Goal: Task Accomplishment & Management: Use online tool/utility

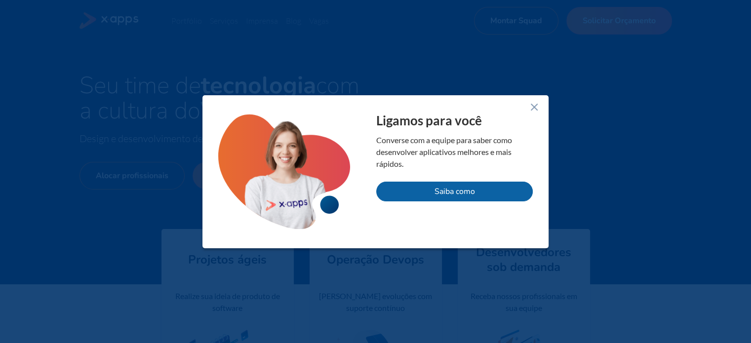
click at [528, 101] on icon at bounding box center [534, 107] width 12 height 12
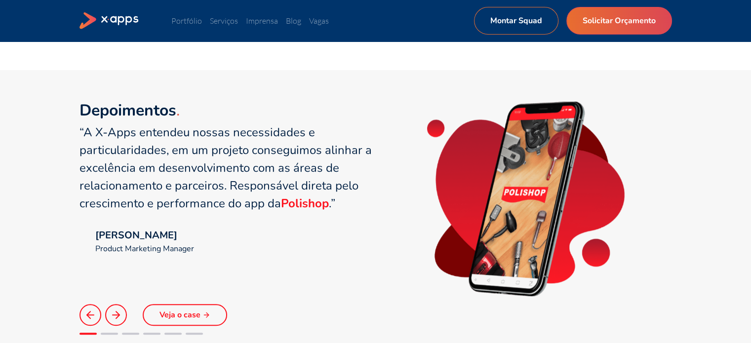
scroll to position [665, 0]
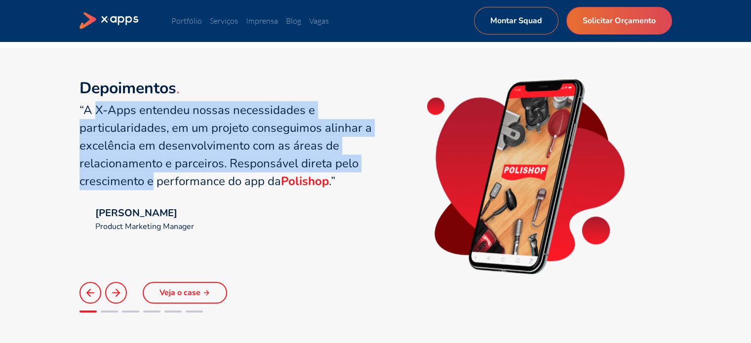
drag, startPoint x: 96, startPoint y: 107, endPoint x: 151, endPoint y: 179, distance: 89.8
click at [150, 179] on q "“A X-Apps entendeu nossas necessidades e particularidades, em um projeto conseg…" at bounding box center [225, 145] width 292 height 87
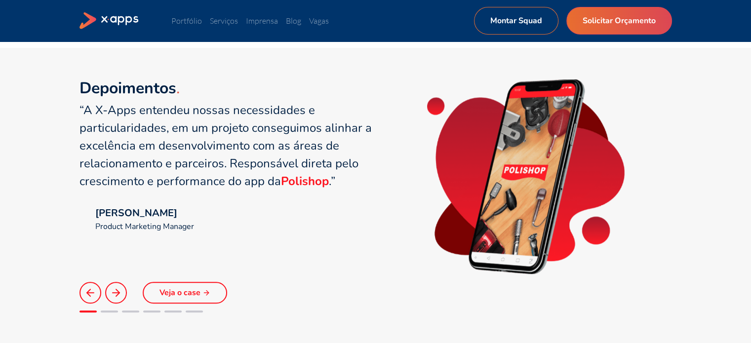
click at [180, 173] on q "“A X-Apps entendeu nossas necessidades e particularidades, em um projeto conseg…" at bounding box center [225, 145] width 292 height 87
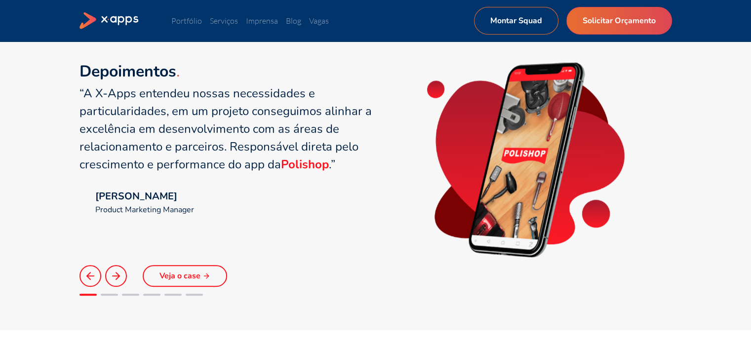
scroll to position [688, 0]
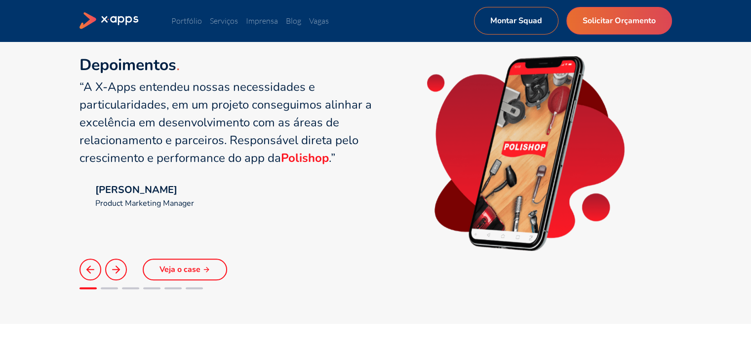
click at [109, 276] on button at bounding box center [116, 270] width 22 height 22
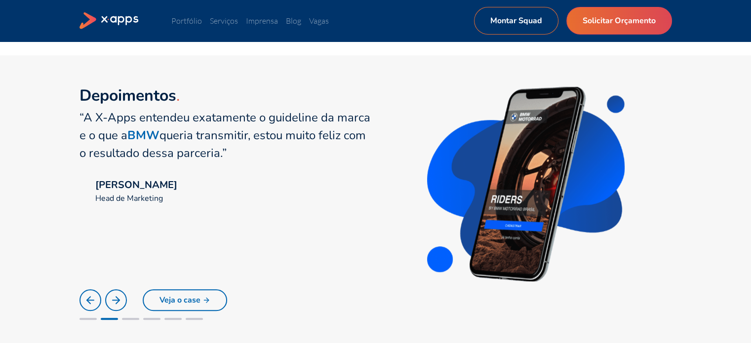
scroll to position [654, 0]
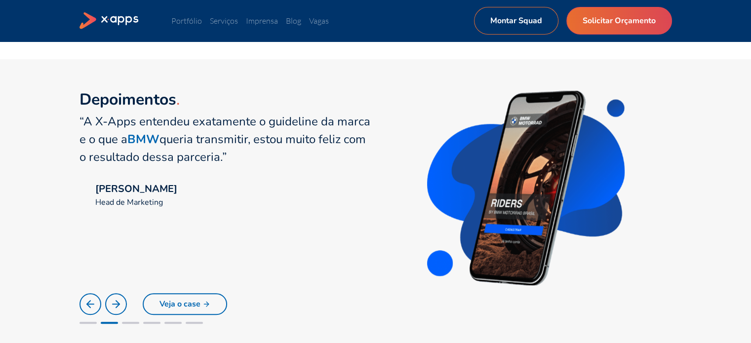
click at [111, 298] on icon at bounding box center [116, 304] width 12 height 12
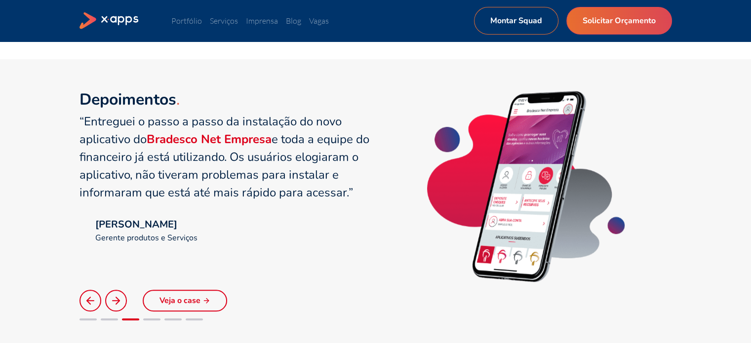
click at [111, 298] on icon at bounding box center [116, 301] width 12 height 12
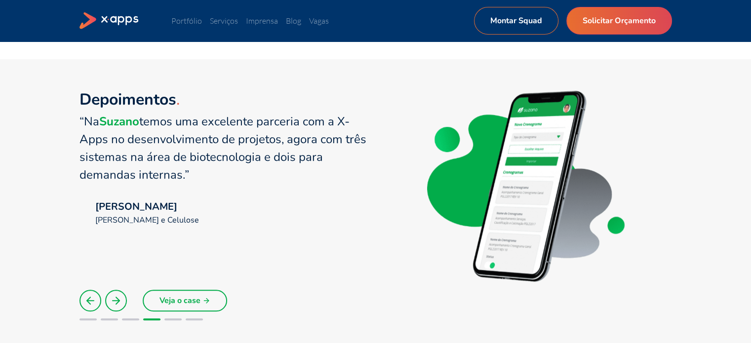
click at [111, 298] on icon at bounding box center [116, 301] width 12 height 12
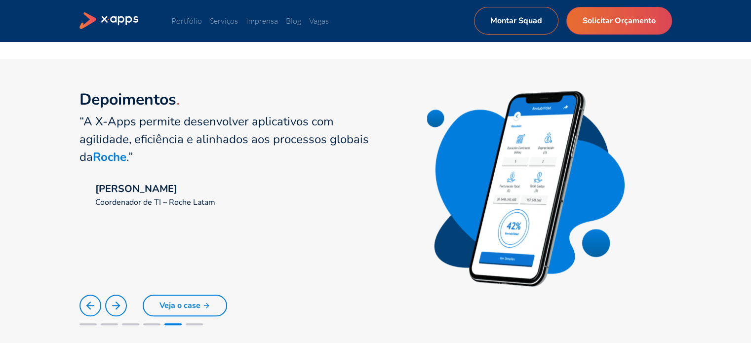
click at [111, 298] on button at bounding box center [116, 306] width 22 height 22
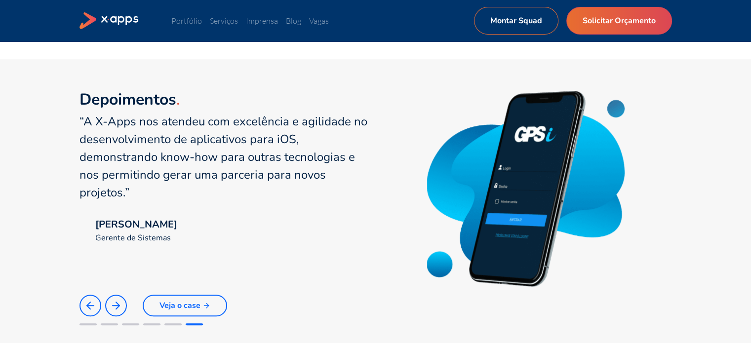
click at [111, 298] on button at bounding box center [116, 306] width 22 height 22
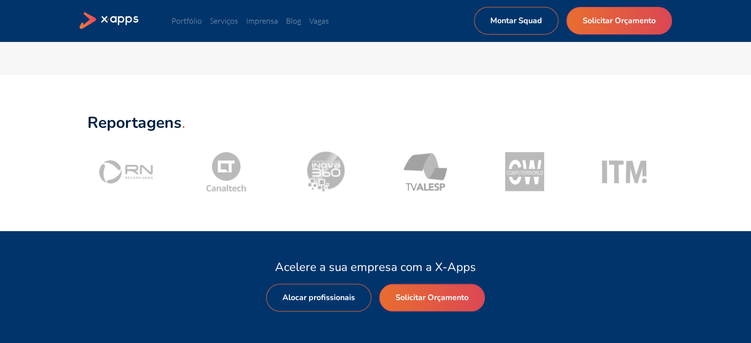
scroll to position [938, 0]
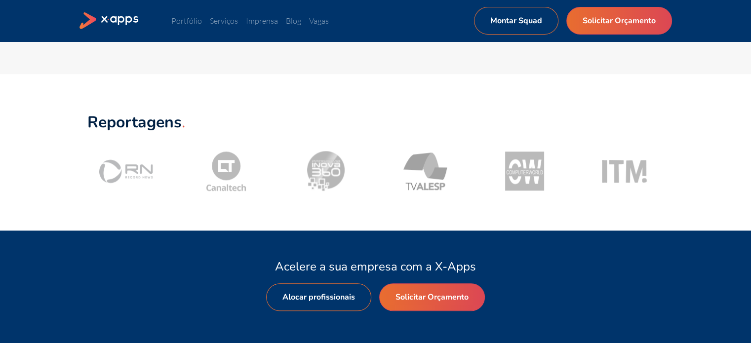
click at [134, 171] on icon at bounding box center [126, 171] width 54 height 27
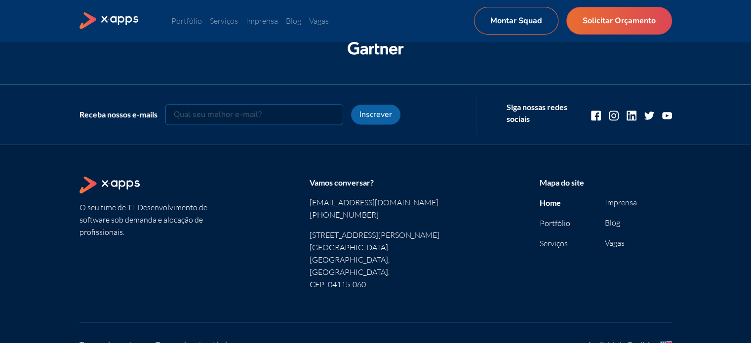
scroll to position [1326, 0]
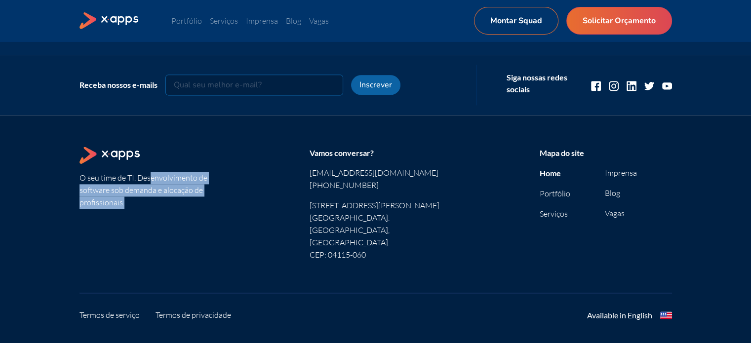
drag, startPoint x: 152, startPoint y: 180, endPoint x: 188, endPoint y: 212, distance: 48.6
click at [188, 212] on section "O seu time de TI. Desenvolvimento de software sob demanda e alocação de profiss…" at bounding box center [145, 204] width 132 height 114
click at [618, 194] on link "Blog" at bounding box center [612, 193] width 15 height 10
click at [616, 309] on div "Available in English" at bounding box center [619, 315] width 65 height 12
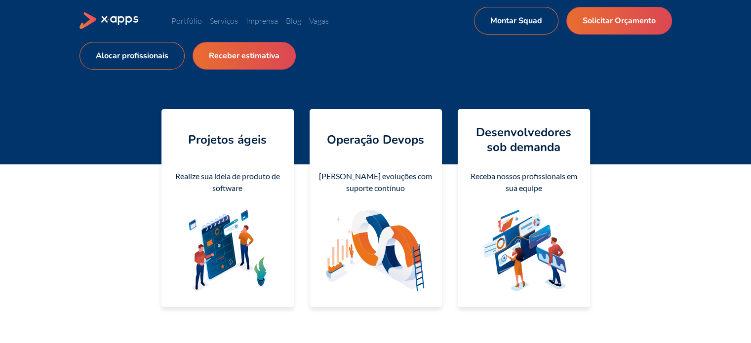
scroll to position [0, 0]
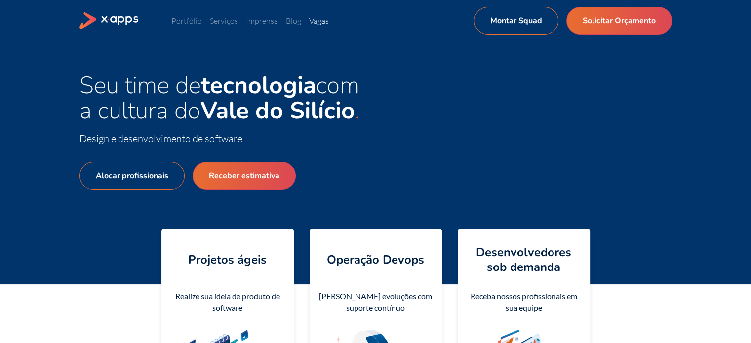
click at [320, 23] on link "Vagas" at bounding box center [319, 21] width 20 height 10
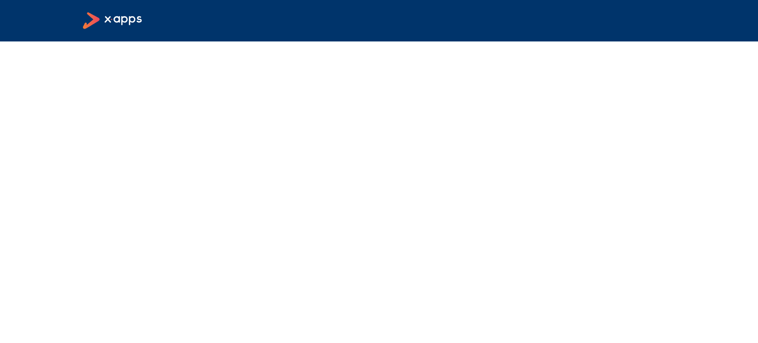
click at [320, 22] on div at bounding box center [379, 20] width 592 height 17
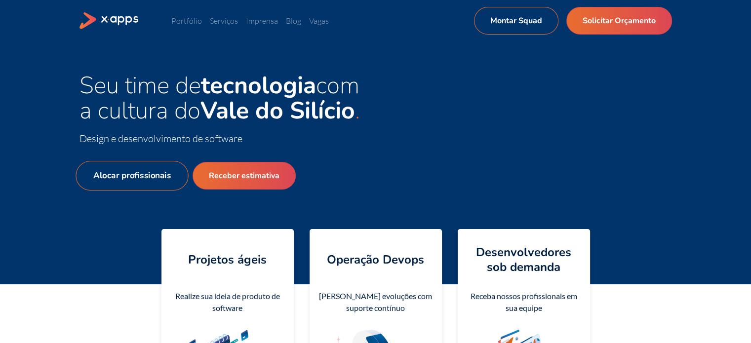
click at [131, 177] on link "Alocar profissionais" at bounding box center [132, 176] width 113 height 30
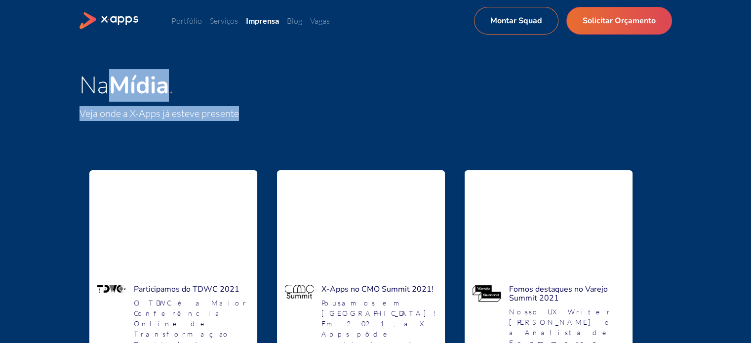
drag, startPoint x: 111, startPoint y: 92, endPoint x: 240, endPoint y: 135, distance: 136.9
click at [240, 135] on div "Na Mídia Veja onde a X-Apps já esteve presente" at bounding box center [375, 96] width 751 height 111
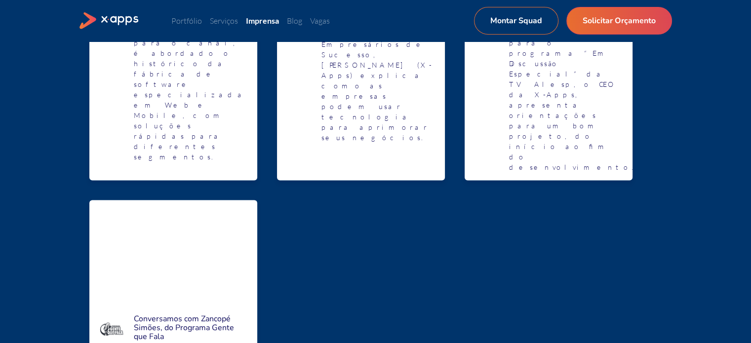
scroll to position [1370, 0]
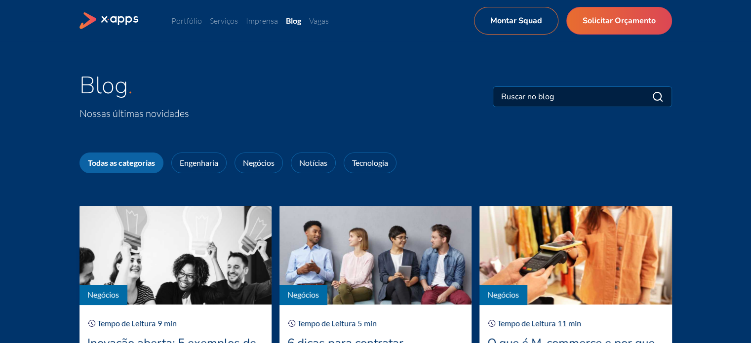
click at [380, 170] on link "Tecnologia" at bounding box center [369, 162] width 53 height 21
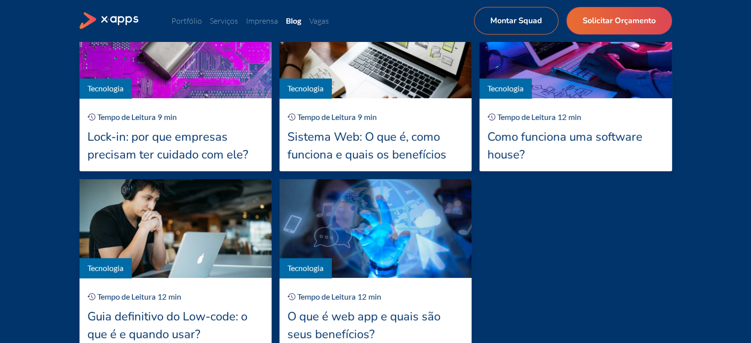
scroll to position [234, 0]
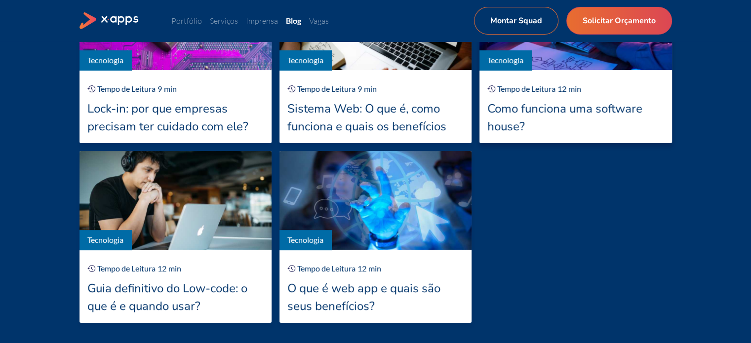
click at [561, 104] on div "Como funciona uma software house?" at bounding box center [575, 118] width 176 height 36
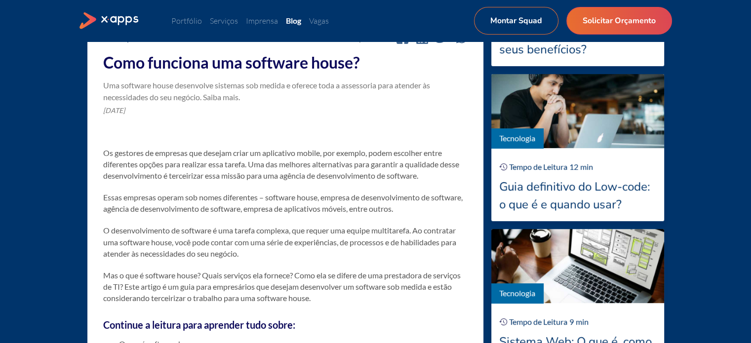
scroll to position [419, 0]
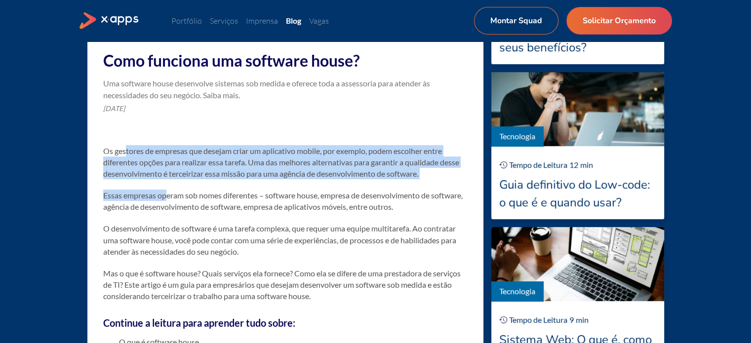
drag, startPoint x: 126, startPoint y: 142, endPoint x: 168, endPoint y: 181, distance: 57.6
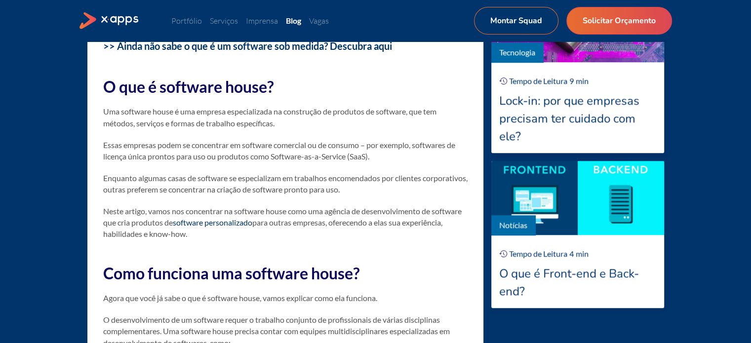
scroll to position [831, 0]
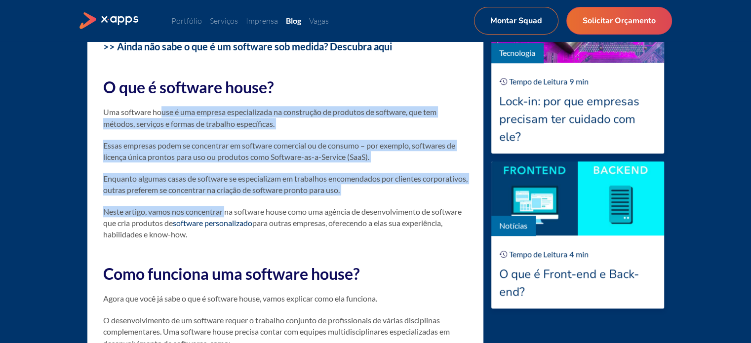
drag, startPoint x: 161, startPoint y: 102, endPoint x: 225, endPoint y: 204, distance: 121.1
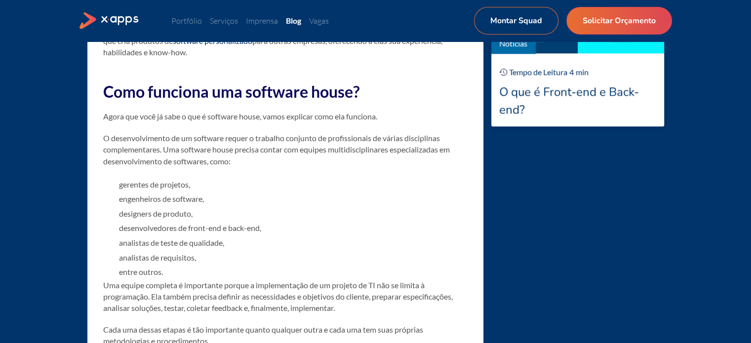
scroll to position [1014, 0]
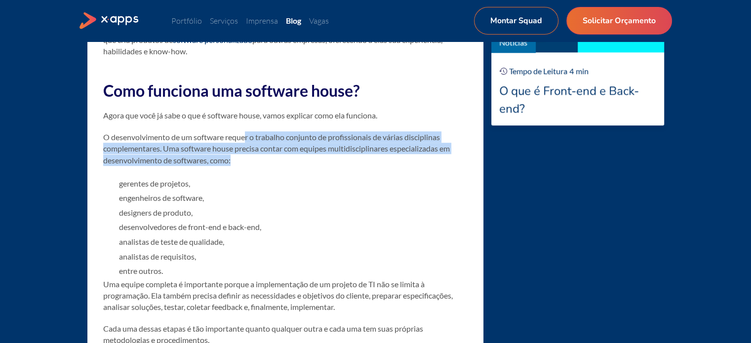
drag, startPoint x: 244, startPoint y: 132, endPoint x: 254, endPoint y: 159, distance: 29.2
click at [254, 159] on p "O desenvolvimento de um software requer o trabalho conjunto de profissionais de…" at bounding box center [285, 148] width 364 height 35
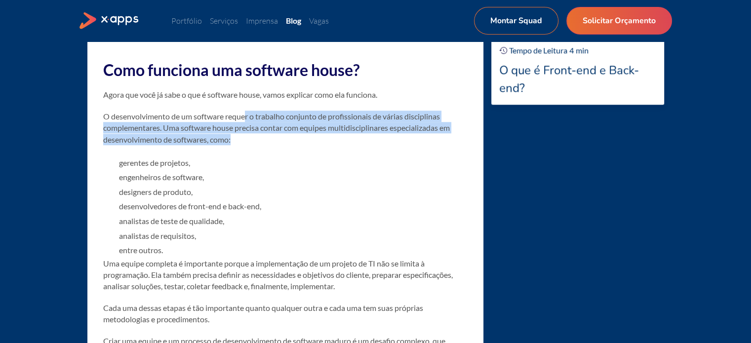
scroll to position [1042, 0]
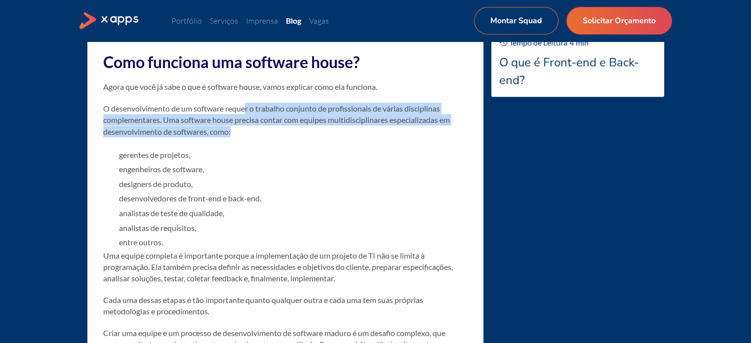
drag, startPoint x: 148, startPoint y: 157, endPoint x: 198, endPoint y: 226, distance: 84.8
click at [198, 226] on ul "gerentes de projetos, engenheiros de software, designers de produto, desenvolve…" at bounding box center [285, 199] width 364 height 102
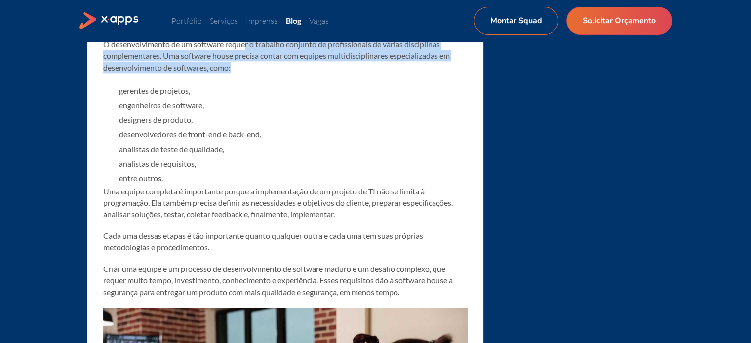
scroll to position [1126, 0]
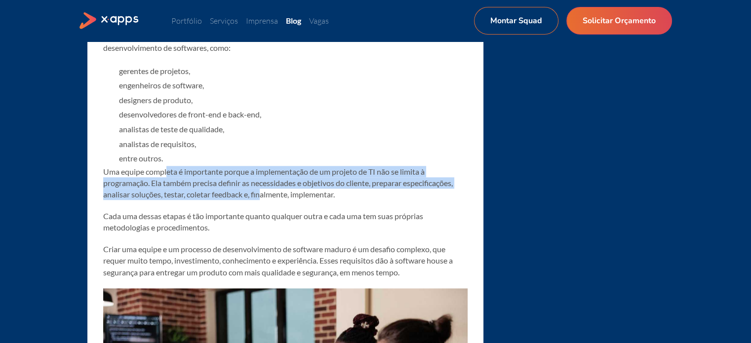
drag, startPoint x: 168, startPoint y: 173, endPoint x: 261, endPoint y: 192, distance: 94.9
click at [261, 192] on p "Uma equipe completa é importante porque a implementação de um projeto de TI não…" at bounding box center [285, 183] width 364 height 35
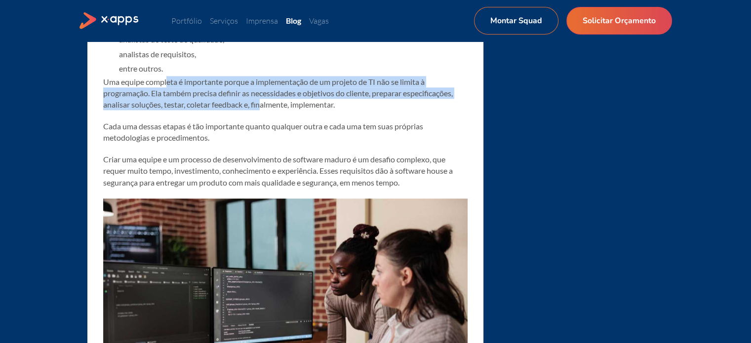
scroll to position [1219, 0]
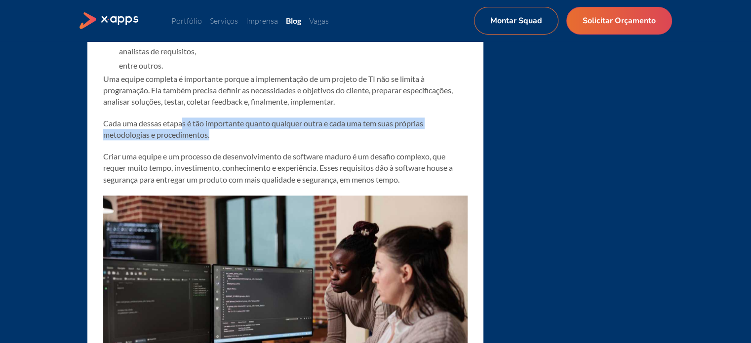
drag, startPoint x: 180, startPoint y: 124, endPoint x: 225, endPoint y: 135, distance: 45.8
click at [225, 135] on p "Cada uma dessas etapas é tão importante quanto qualquer outra e cada uma tem su…" at bounding box center [285, 128] width 364 height 23
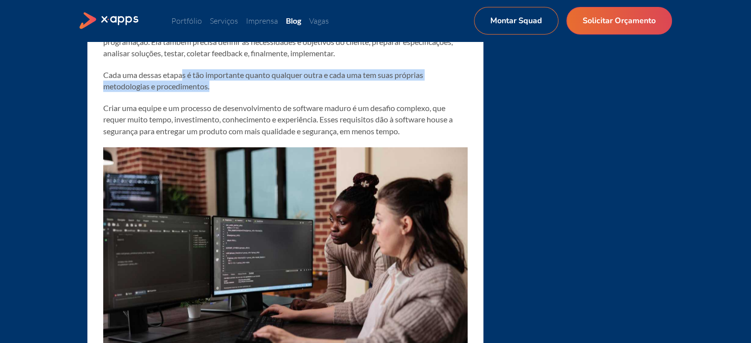
scroll to position [1270, 0]
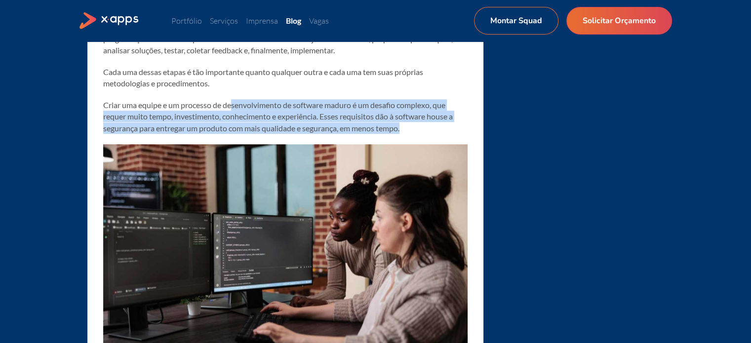
drag, startPoint x: 231, startPoint y: 98, endPoint x: 257, endPoint y: 142, distance: 50.7
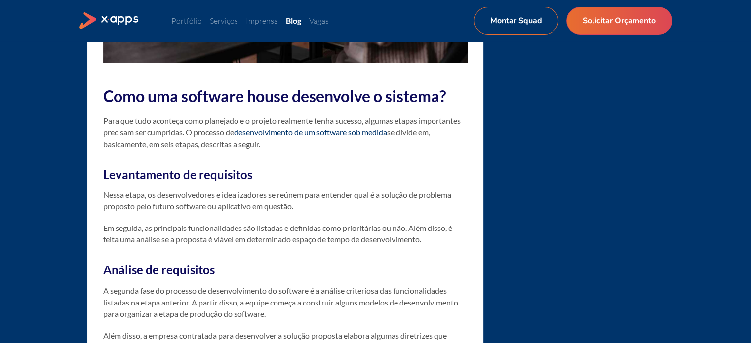
scroll to position [1595, 0]
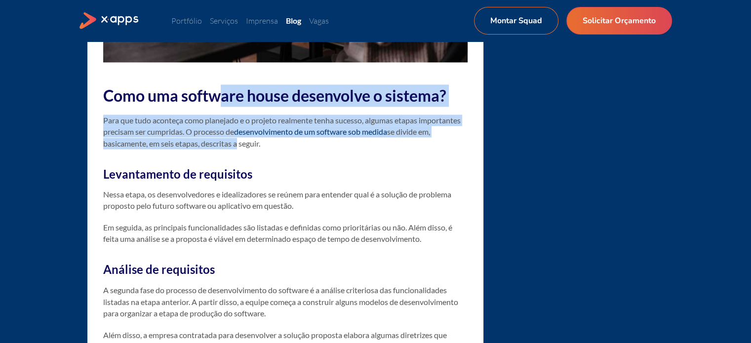
drag, startPoint x: 219, startPoint y: 90, endPoint x: 234, endPoint y: 148, distance: 59.7
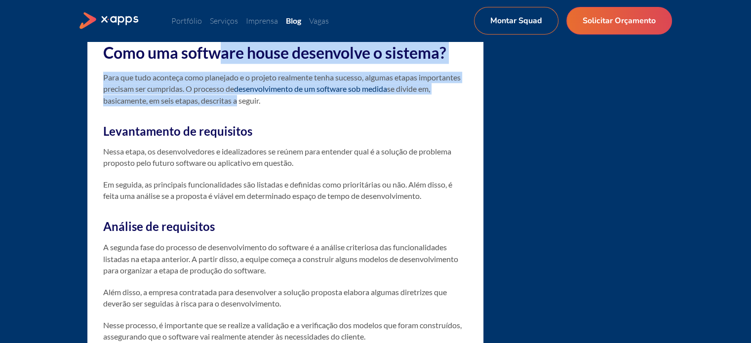
scroll to position [1641, 0]
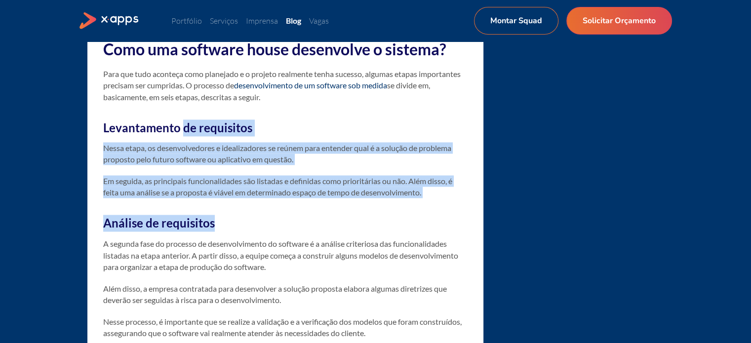
drag, startPoint x: 183, startPoint y: 133, endPoint x: 235, endPoint y: 231, distance: 111.3
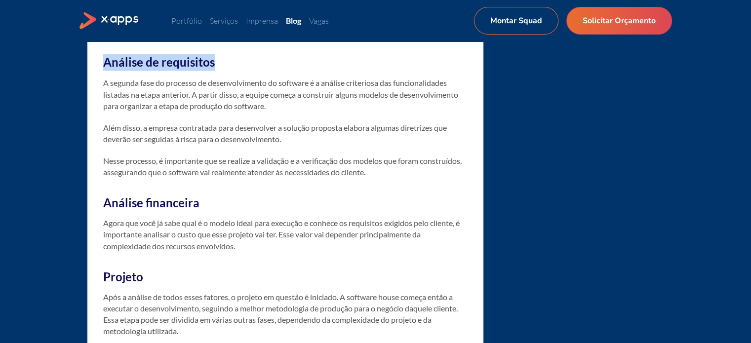
scroll to position [1794, 0]
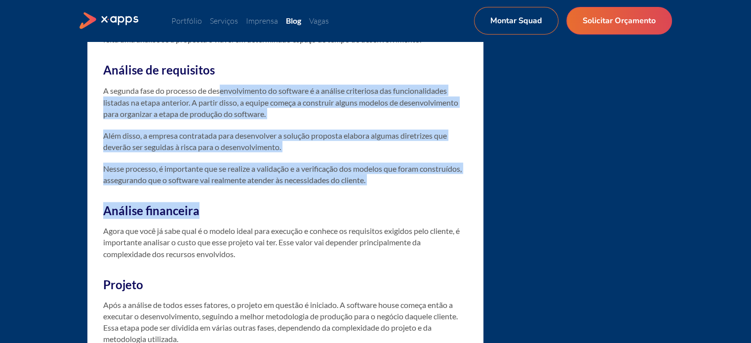
drag, startPoint x: 223, startPoint y: 91, endPoint x: 239, endPoint y: 196, distance: 106.4
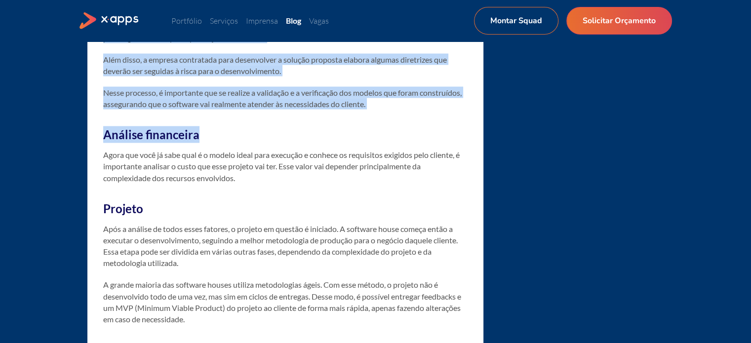
scroll to position [1881, 0]
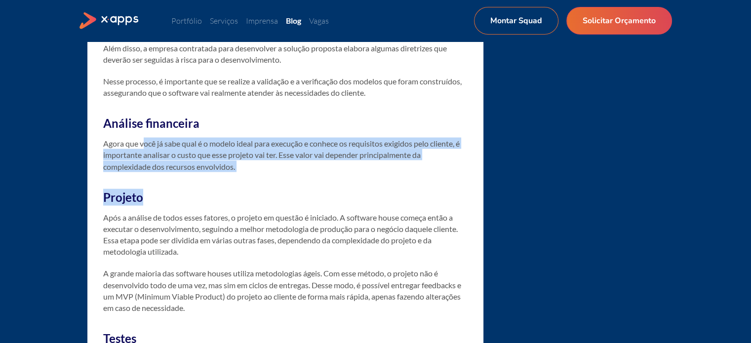
drag, startPoint x: 145, startPoint y: 139, endPoint x: 198, endPoint y: 175, distance: 65.0
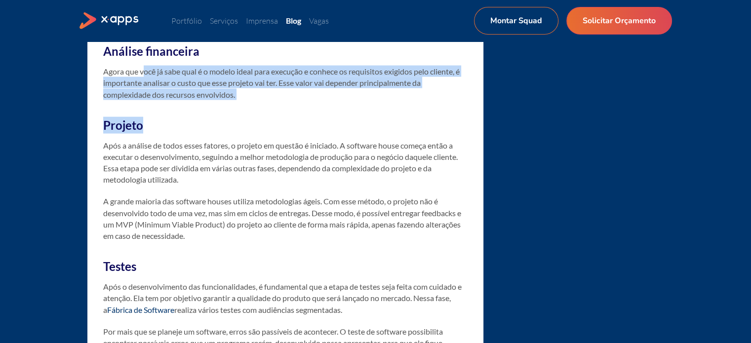
scroll to position [1954, 0]
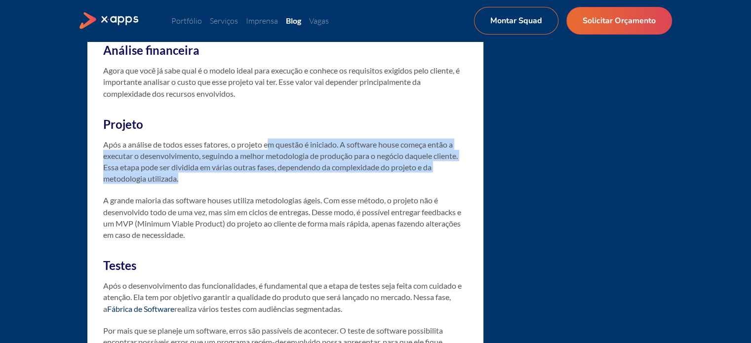
drag, startPoint x: 268, startPoint y: 149, endPoint x: 277, endPoint y: 185, distance: 37.1
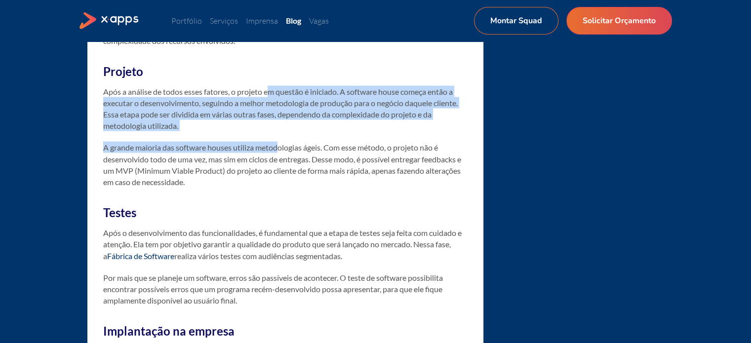
scroll to position [2009, 0]
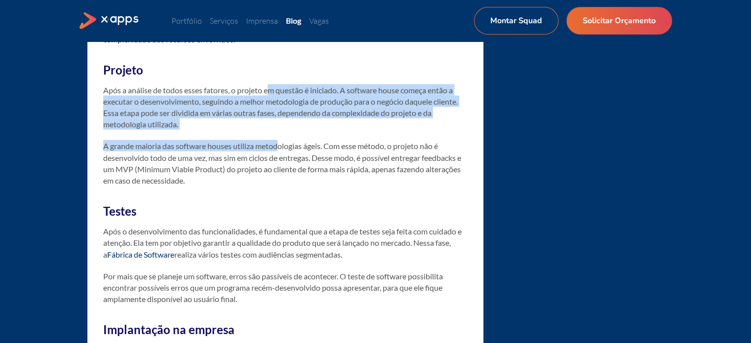
click at [256, 142] on p "A grande maioria das software houses utiliza metodologias ágeis. Com esse métod…" at bounding box center [285, 163] width 364 height 46
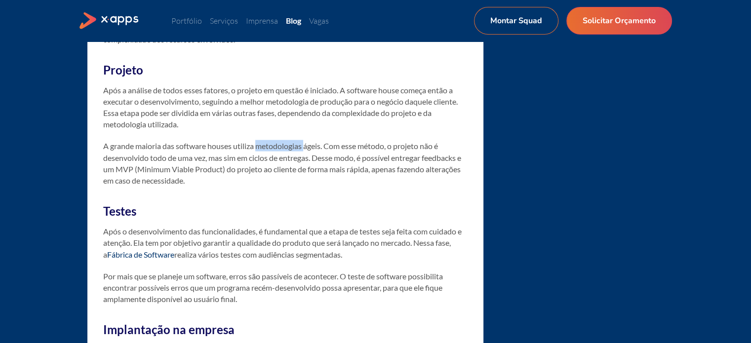
click at [256, 142] on p "A grande maioria das software houses utiliza metodologias ágeis. Com esse métod…" at bounding box center [285, 163] width 364 height 46
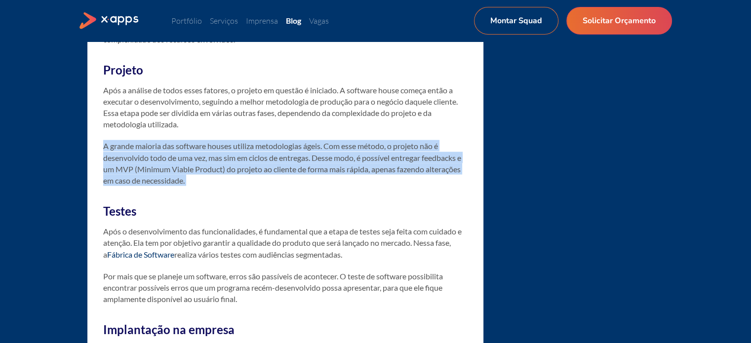
drag, startPoint x: 256, startPoint y: 142, endPoint x: 249, endPoint y: 172, distance: 31.0
click at [249, 172] on p "A grande maioria das software houses utiliza metodologias ágeis. Com esse métod…" at bounding box center [285, 163] width 364 height 46
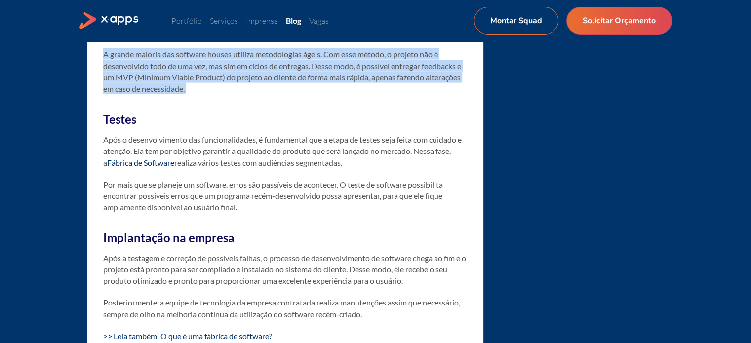
scroll to position [2106, 0]
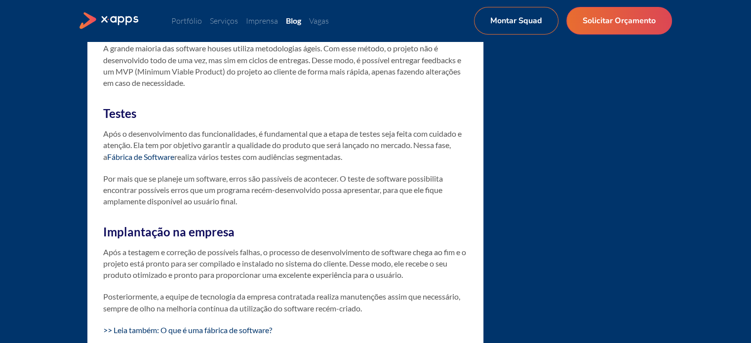
click at [193, 156] on p "Após o desenvolvimento das funcionalidades, é fundamental que a etapa de testes…" at bounding box center [285, 145] width 364 height 35
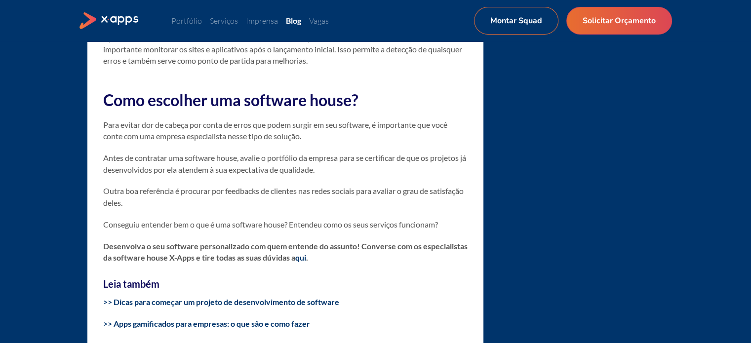
scroll to position [4773, 0]
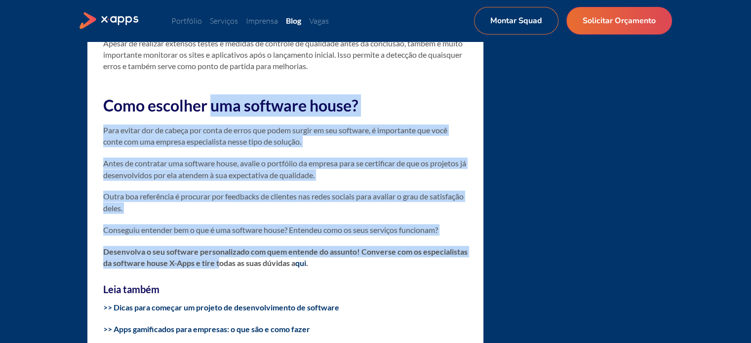
drag, startPoint x: 211, startPoint y: 122, endPoint x: 221, endPoint y: 277, distance: 155.2
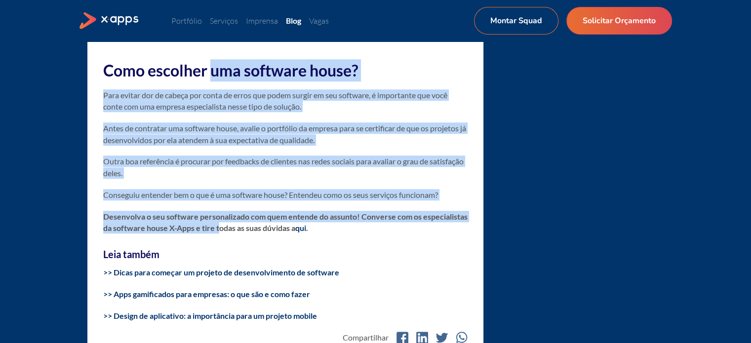
scroll to position [4809, 0]
click at [266, 178] on p "Outra boa referência é procurar por feedbacks de clientes nas redes sociais par…" at bounding box center [285, 166] width 364 height 23
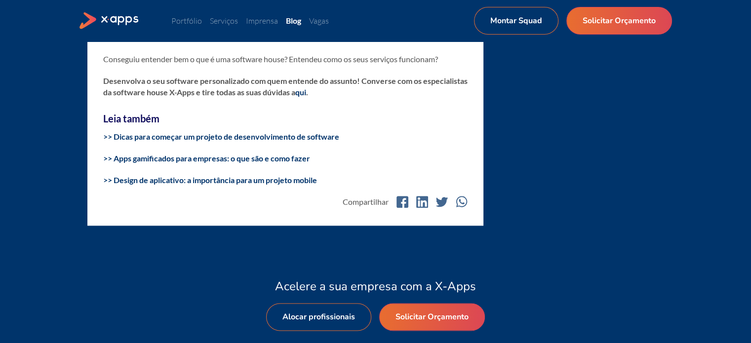
scroll to position [4945, 0]
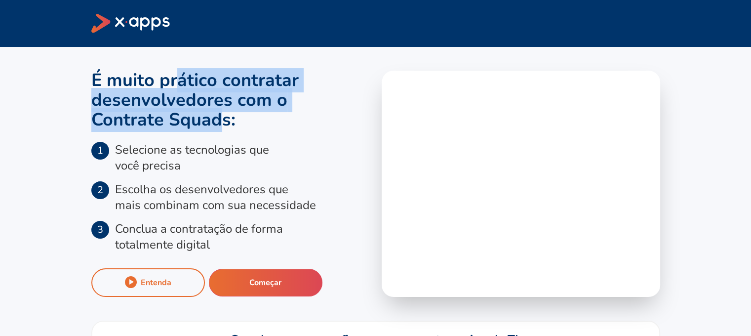
click at [232, 122] on h1 "É muito prático contratar desenvolvedores com o Contrate Squads :" at bounding box center [230, 100] width 278 height 59
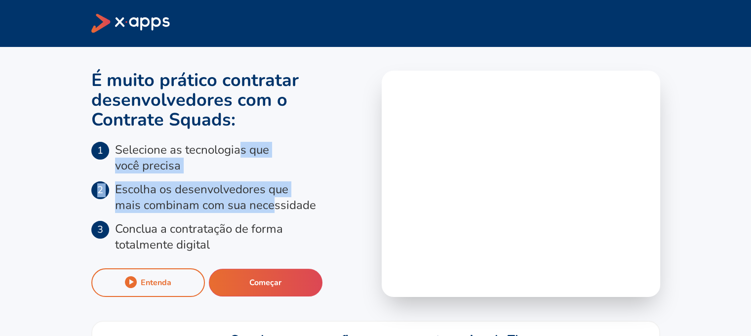
drag, startPoint x: 245, startPoint y: 146, endPoint x: 260, endPoint y: 230, distance: 86.3
click at [264, 225] on ol "1 Selecione as tecnologias que você precisa 2 Escolha os desenvolvedores que ma…" at bounding box center [230, 197] width 278 height 111
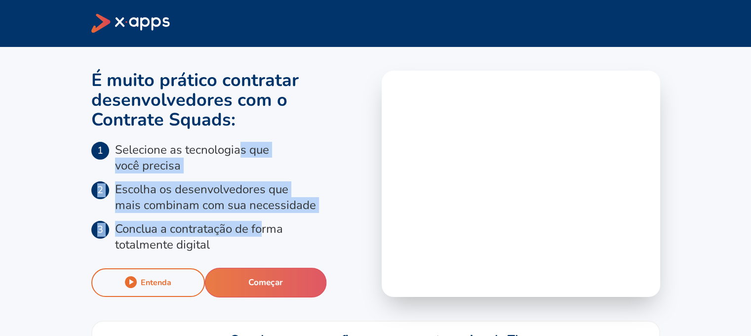
click at [260, 273] on button "Começar" at bounding box center [265, 282] width 122 height 30
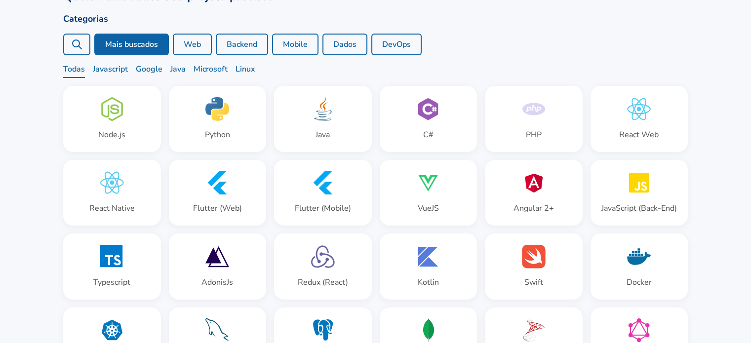
scroll to position [127, 0]
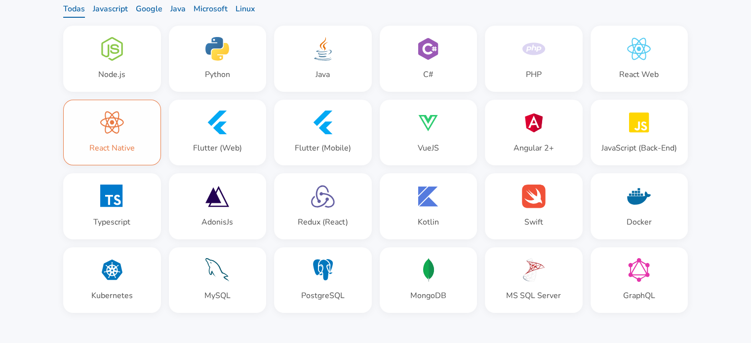
click at [144, 114] on div "React Native" at bounding box center [112, 132] width 97 height 65
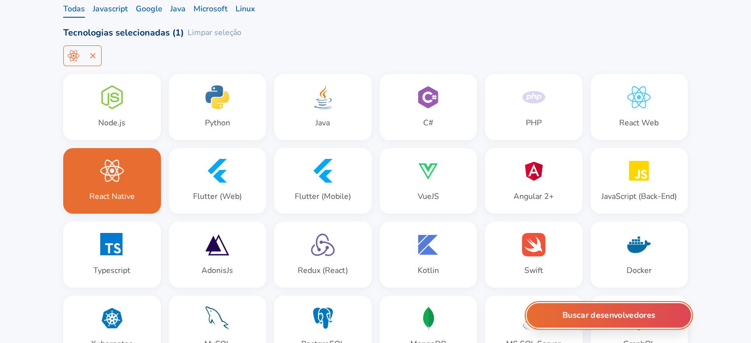
click at [629, 311] on button "Buscar desenvolvedores" at bounding box center [609, 315] width 164 height 25
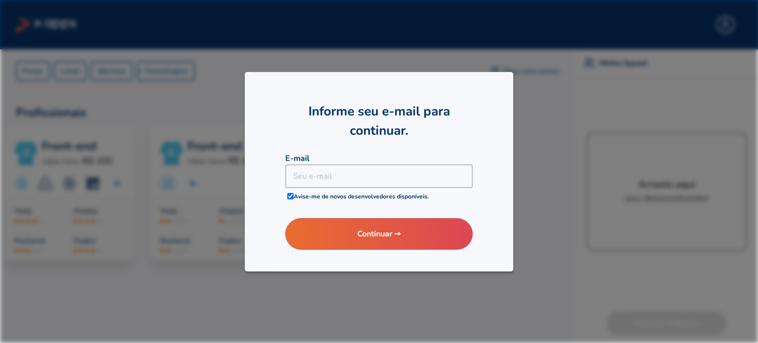
click at [595, 203] on div at bounding box center [379, 171] width 758 height 343
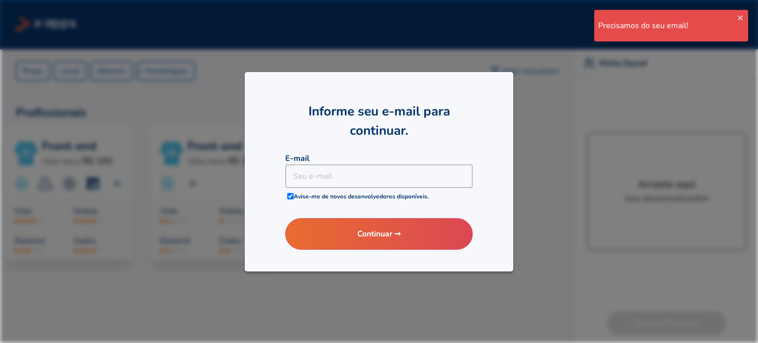
click at [345, 303] on div at bounding box center [379, 171] width 758 height 343
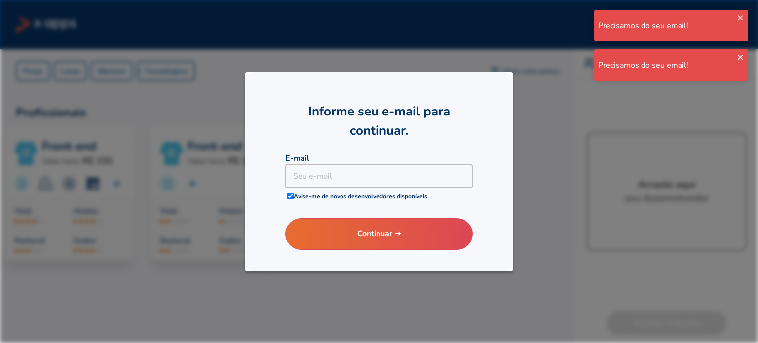
click at [744, 55] on icon "close" at bounding box center [740, 57] width 7 height 8
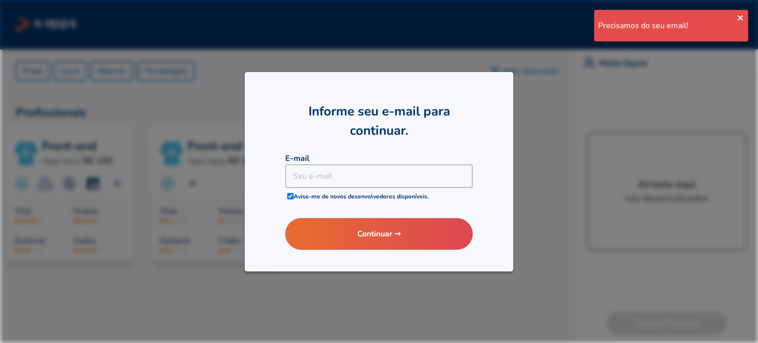
click at [742, 17] on icon "close" at bounding box center [740, 18] width 7 height 8
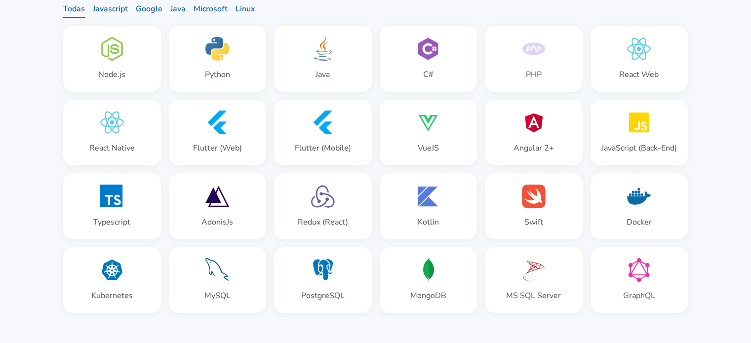
scroll to position [58, 0]
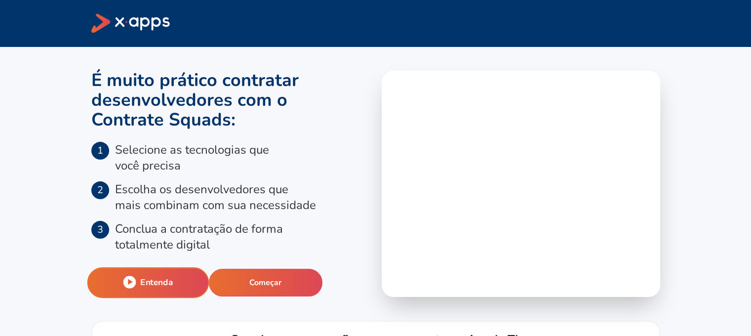
click at [132, 287] on icon at bounding box center [129, 281] width 13 height 13
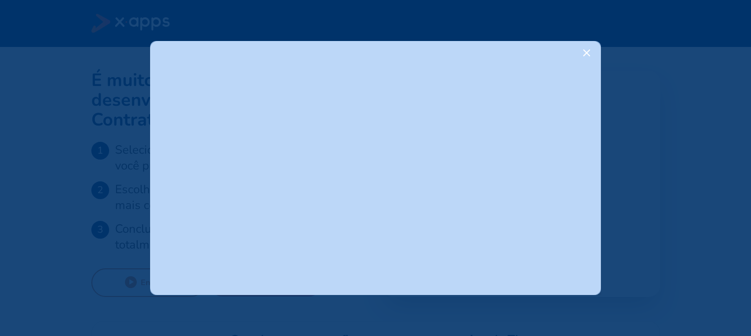
click at [586, 50] on icon at bounding box center [586, 53] width 12 height 12
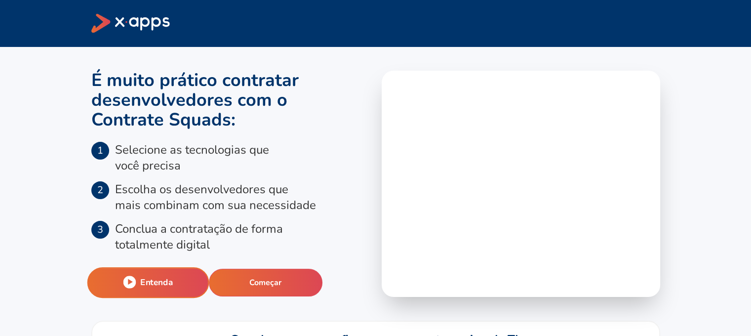
click at [130, 284] on icon at bounding box center [129, 281] width 13 height 13
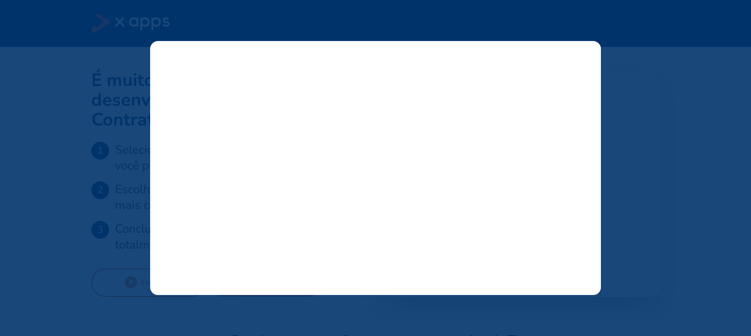
click at [389, 177] on div at bounding box center [375, 167] width 451 height 253
click at [351, 169] on div at bounding box center [375, 167] width 451 height 253
click at [678, 136] on div at bounding box center [375, 168] width 751 height 336
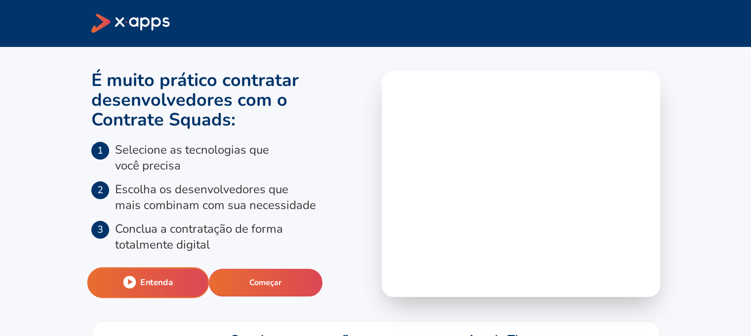
click at [175, 290] on button "Entenda" at bounding box center [148, 282] width 122 height 31
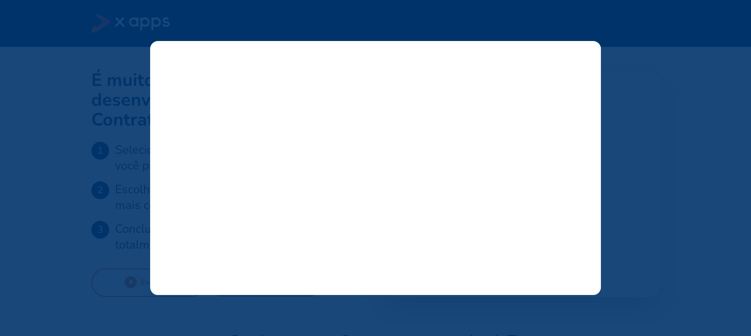
click at [381, 179] on div at bounding box center [375, 167] width 451 height 253
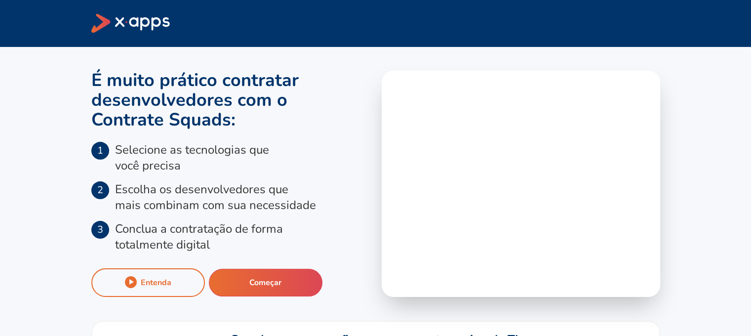
click at [163, 286] on div "Entenda" at bounding box center [156, 282] width 31 height 11
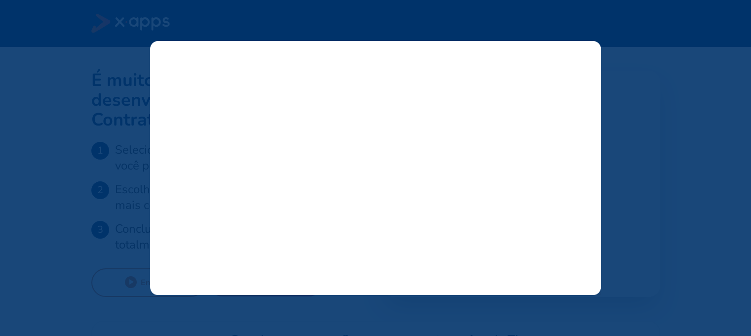
click at [97, 183] on div at bounding box center [375, 168] width 751 height 336
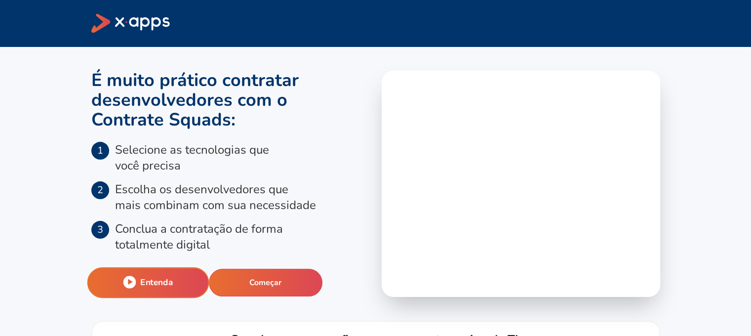
click at [149, 278] on div "Entenda" at bounding box center [156, 282] width 33 height 12
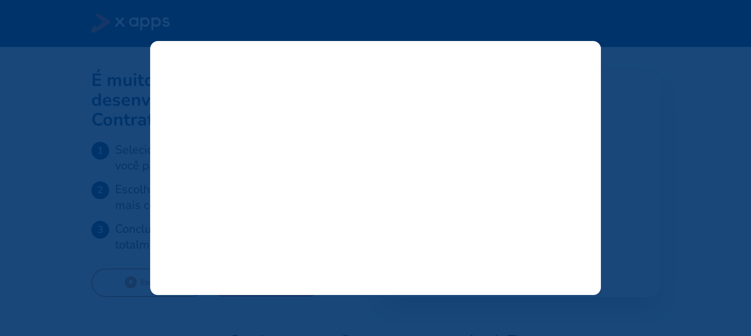
drag, startPoint x: 148, startPoint y: 273, endPoint x: 0, endPoint y: 95, distance: 232.0
click at [0, 95] on div at bounding box center [375, 168] width 751 height 336
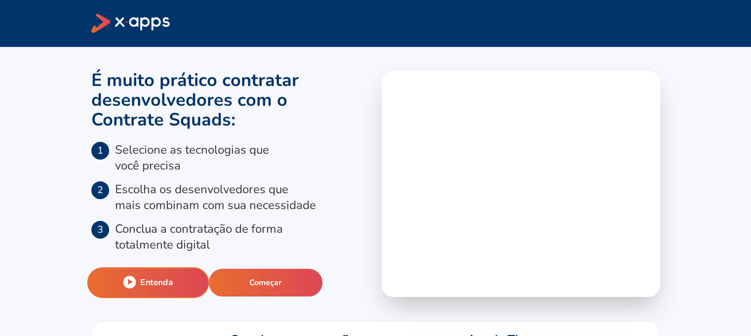
click at [125, 288] on button "Entenda" at bounding box center [148, 282] width 122 height 31
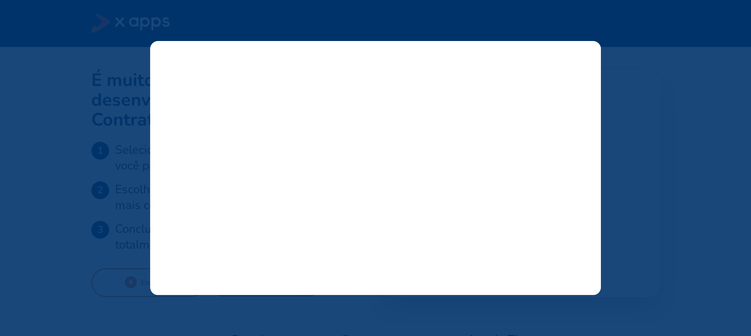
click at [125, 289] on div at bounding box center [375, 168] width 751 height 336
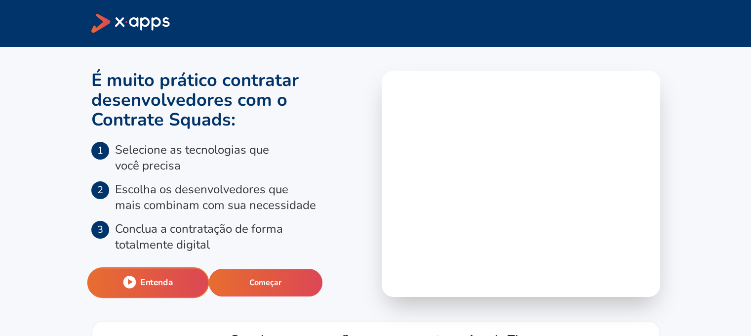
click at [125, 288] on button "Entenda" at bounding box center [148, 282] width 122 height 31
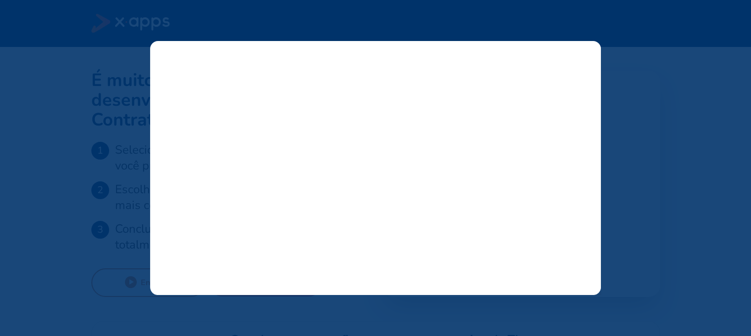
click at [586, 54] on line at bounding box center [586, 53] width 6 height 6
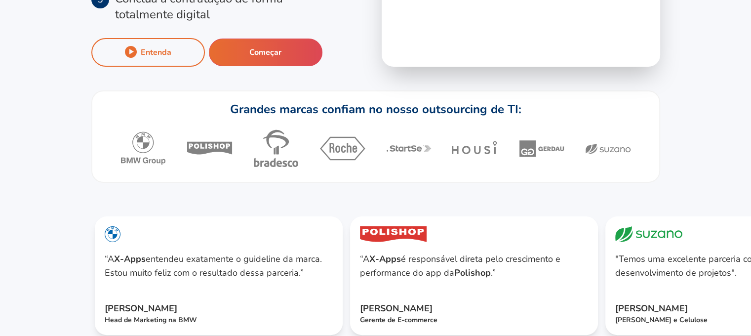
scroll to position [235, 0]
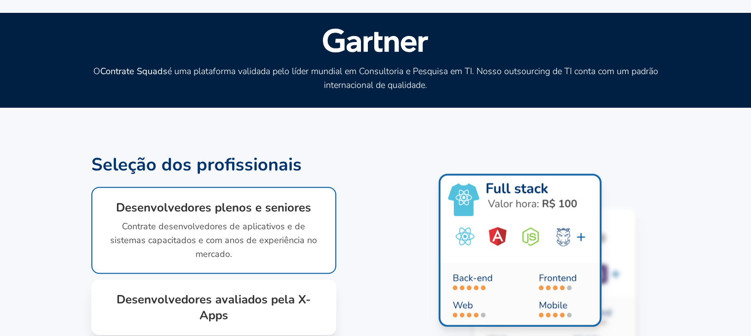
scroll to position [617, 0]
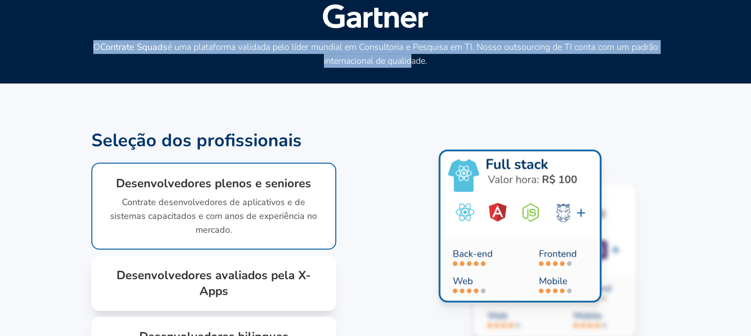
drag, startPoint x: 313, startPoint y: 75, endPoint x: 425, endPoint y: 115, distance: 119.1
click at [425, 83] on div "Gartner O Contrate Squads é uma plataforma validada pelo líder mundial em Consu…" at bounding box center [375, 36] width 569 height 95
click at [425, 68] on h2 "O Contrate Squads é uma plataforma validada pelo líder mundial em Consultoria e…" at bounding box center [375, 54] width 569 height 28
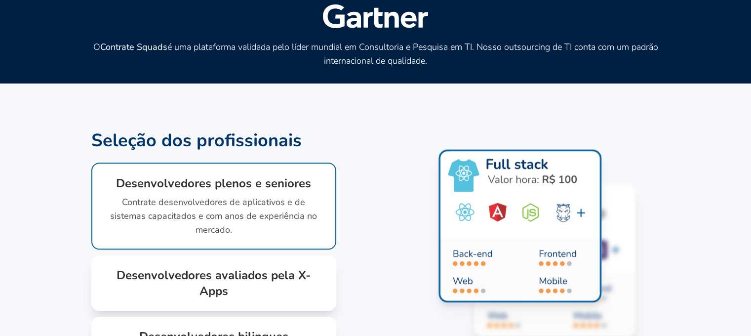
drag, startPoint x: 428, startPoint y: 85, endPoint x: 446, endPoint y: 106, distance: 26.9
click at [446, 83] on div "Gartner O Contrate Squads é uma plataforma validada pelo líder mundial em Consu…" at bounding box center [375, 36] width 569 height 95
drag, startPoint x: 446, startPoint y: 106, endPoint x: 455, endPoint y: 131, distance: 26.7
click at [455, 83] on div "Gartner O Contrate Squads é uma plataforma validada pelo líder mundial em Consu…" at bounding box center [375, 36] width 569 height 95
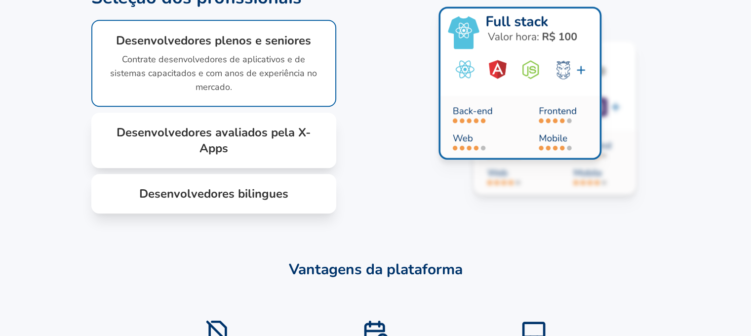
scroll to position [762, 0]
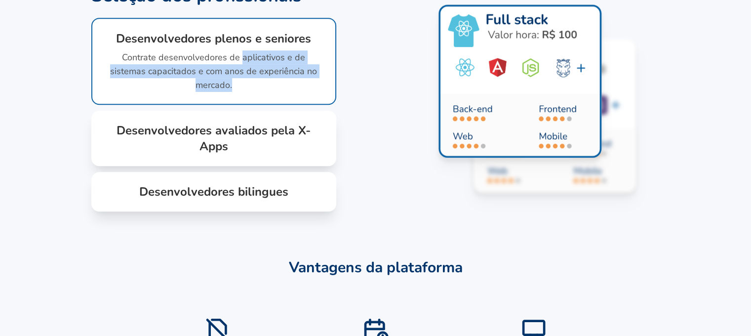
drag, startPoint x: 246, startPoint y: 112, endPoint x: 263, endPoint y: 144, distance: 35.8
click at [263, 105] on div "Desenvolvedores plenos e seniores Contrate desenvolvedores de aplicativos e de …" at bounding box center [213, 61] width 245 height 87
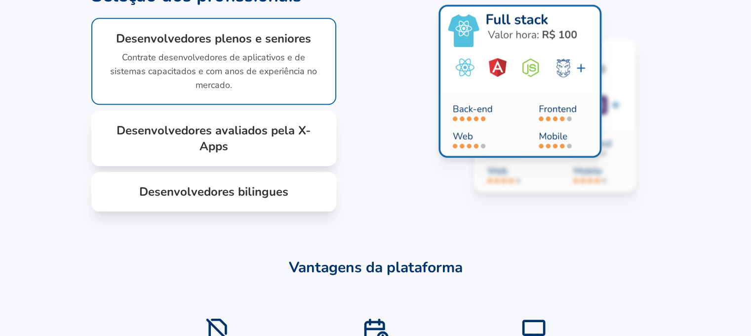
click at [266, 154] on h1 "Desenvolvedores avaliados pela X-Apps" at bounding box center [213, 138] width 213 height 32
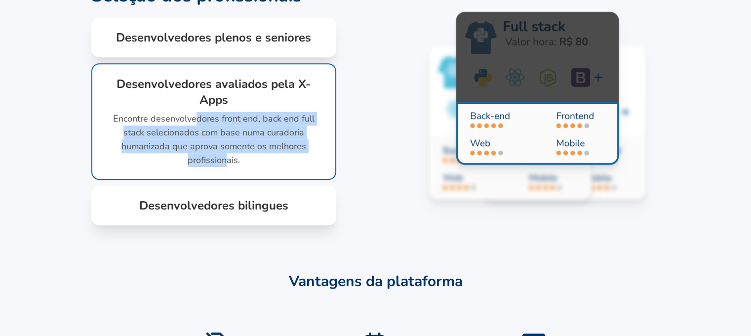
drag, startPoint x: 202, startPoint y: 167, endPoint x: 228, endPoint y: 221, distance: 60.3
click at [228, 180] on div "Desenvolvedores avaliados pela X-Apps Encontre desenvolvedores front end, back …" at bounding box center [213, 121] width 245 height 116
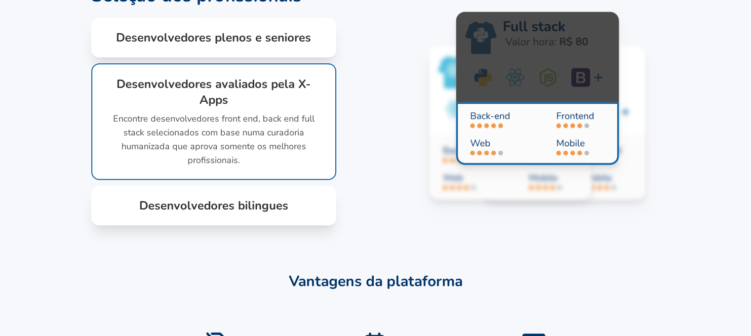
click at [246, 225] on div "Desenvolvedores bilingues Além de contratar desenvolvedores com anos de experiê…" at bounding box center [213, 205] width 245 height 39
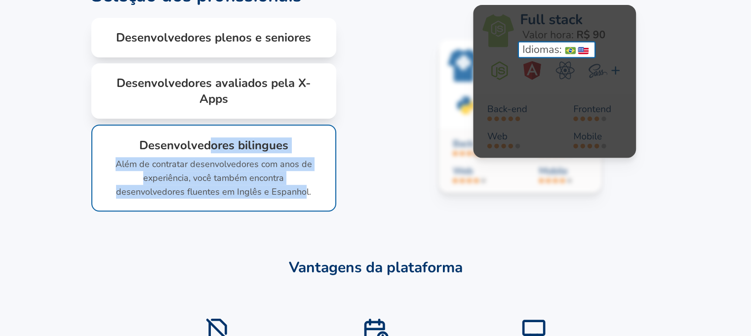
drag, startPoint x: 215, startPoint y: 195, endPoint x: 274, endPoint y: 254, distance: 83.4
click at [274, 211] on div "Desenvolvedores bilingues Além de contratar desenvolvedores com anos de experiê…" at bounding box center [213, 167] width 245 height 87
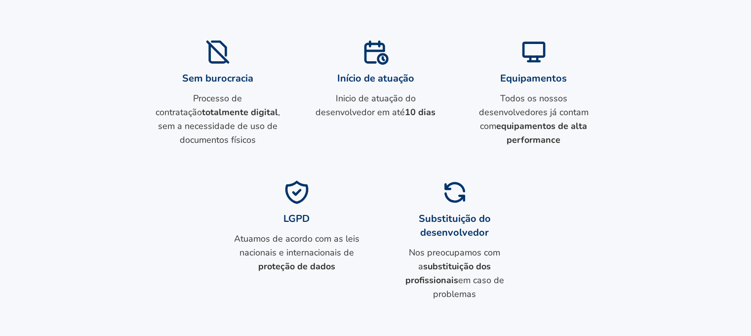
scroll to position [1040, 0]
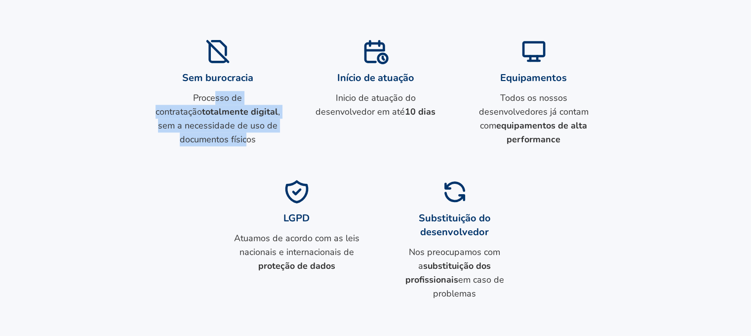
drag, startPoint x: 192, startPoint y: 144, endPoint x: 251, endPoint y: 198, distance: 79.6
click at [251, 198] on div "Sem burocracia Processo de contratação totalmente digital , sem a necessidade d…" at bounding box center [375, 169] width 569 height 263
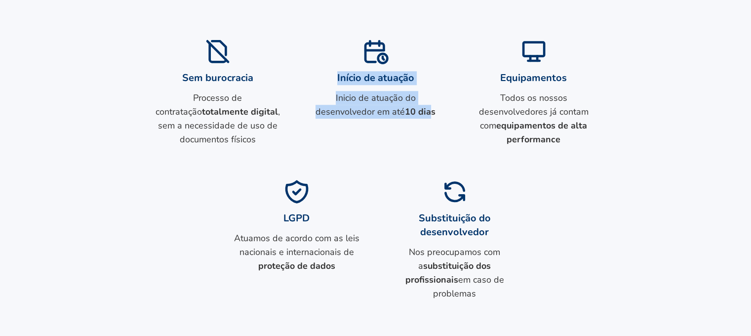
drag, startPoint x: 378, startPoint y: 115, endPoint x: 435, endPoint y: 200, distance: 102.5
click at [435, 200] on div "Sem burocracia Processo de contratação totalmente digital , sem a necessidade d…" at bounding box center [375, 169] width 569 height 263
drag, startPoint x: 529, startPoint y: 126, endPoint x: 565, endPoint y: 195, distance: 77.5
click at [565, 146] on div "Equipamentos Todos os nossos desenvolvedores já contam com equipamentos de alta…" at bounding box center [533, 92] width 126 height 109
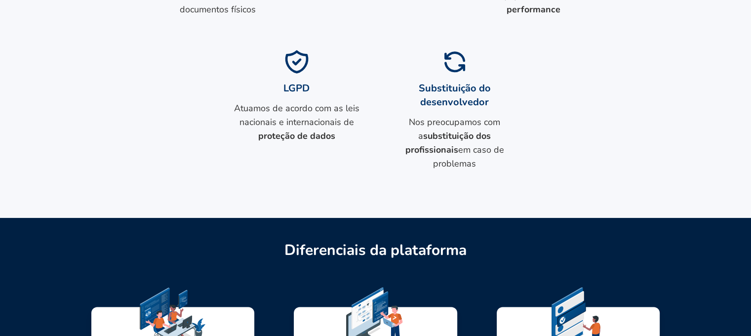
scroll to position [1174, 0]
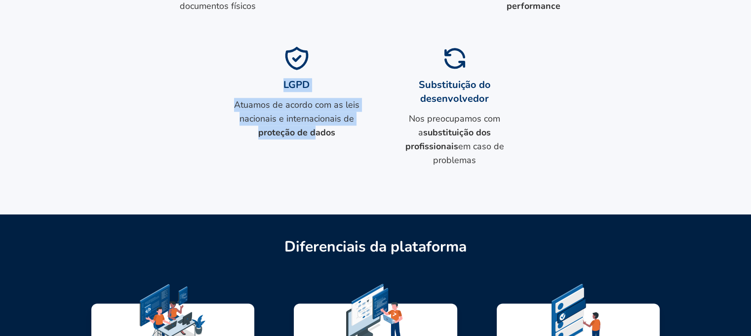
drag, startPoint x: 288, startPoint y: 144, endPoint x: 323, endPoint y: 192, distance: 60.1
click at [323, 167] on div "LGPD Atuamos de acordo com as leis nacionais e internacionais de proteção de da…" at bounding box center [296, 105] width 126 height 122
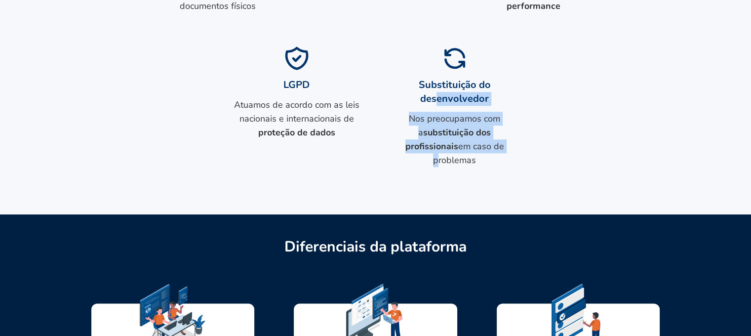
drag, startPoint x: 439, startPoint y: 153, endPoint x: 461, endPoint y: 197, distance: 49.4
click at [461, 167] on div "Substituição do desenvolvedor Nos preocupamos com a substituição dos profission…" at bounding box center [454, 105] width 126 height 122
click at [461, 167] on p "Nos preocupamos com a substituição dos profissionais em caso de problemas" at bounding box center [454, 139] width 126 height 55
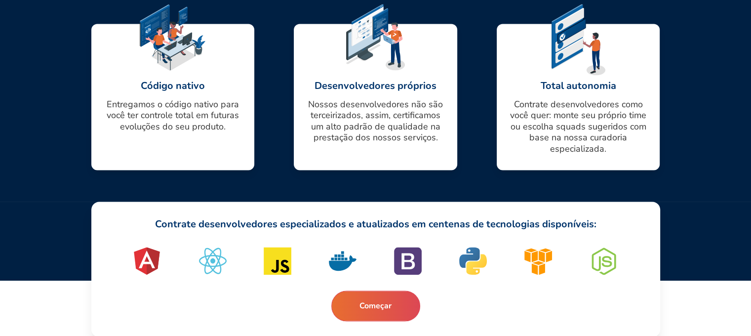
scroll to position [1453, 0]
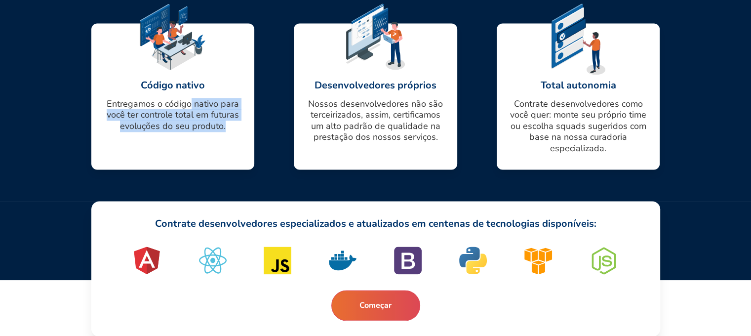
drag, startPoint x: 195, startPoint y: 134, endPoint x: 229, endPoint y: 173, distance: 51.1
click at [229, 170] on div "Código nativo Entregamos o código nativo para você ter controle total em futura…" at bounding box center [172, 96] width 163 height 147
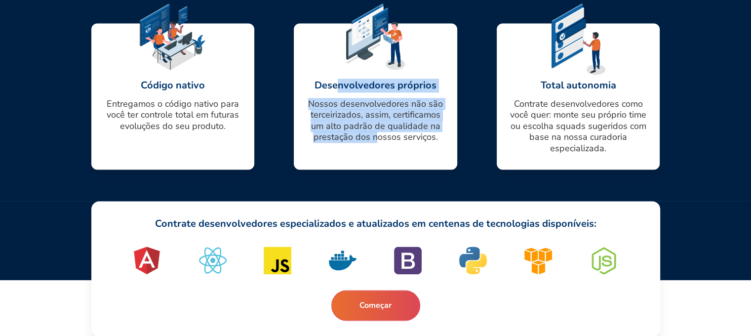
drag, startPoint x: 343, startPoint y: 117, endPoint x: 381, endPoint y: 174, distance: 68.0
click at [381, 170] on div "Desenvolvedores próprios Nossos desenvolvedores não são terceirizados, assim, c…" at bounding box center [375, 96] width 163 height 147
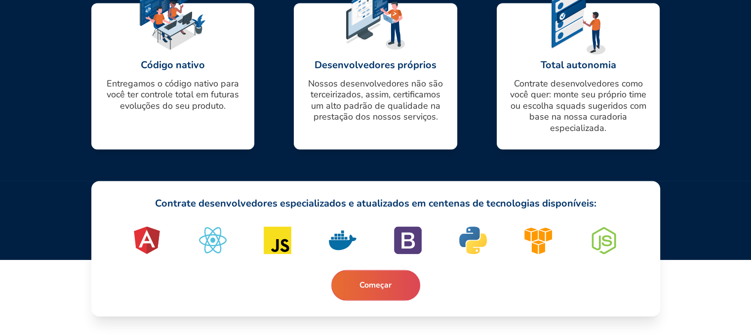
click at [403, 209] on h5 "Contrate desenvolvedores especializados e atualizados em centenas de tecnologia…" at bounding box center [375, 203] width 441 height 14
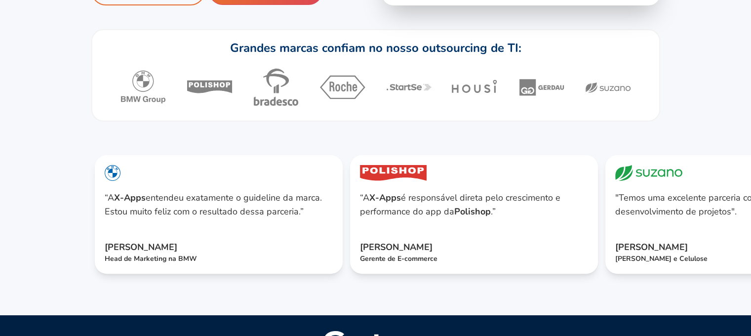
scroll to position [0, 0]
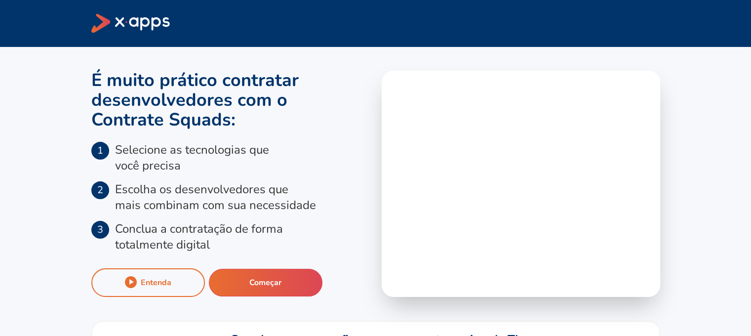
click at [155, 16] on icon at bounding box center [130, 23] width 79 height 19
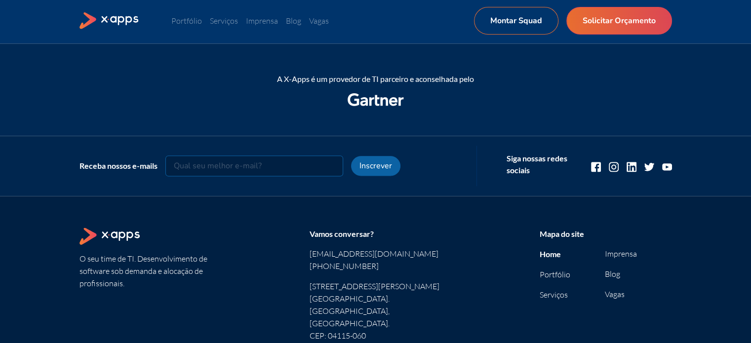
scroll to position [1326, 0]
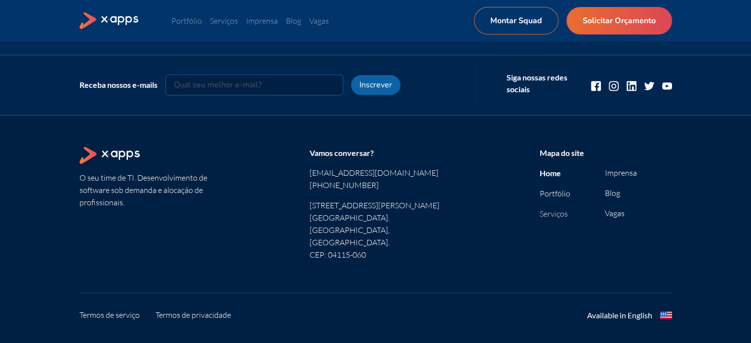
click at [557, 209] on link "Serviços" at bounding box center [553, 214] width 28 height 10
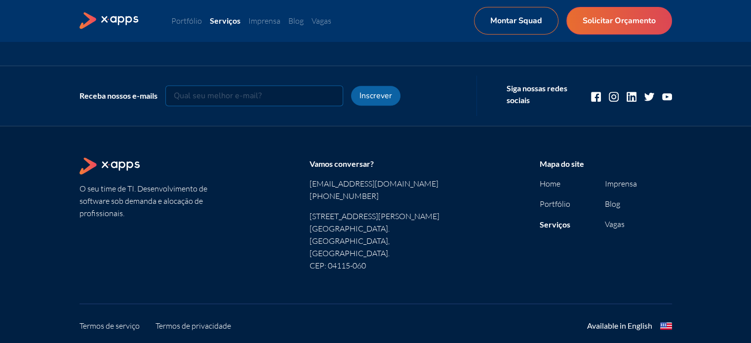
scroll to position [777, 0]
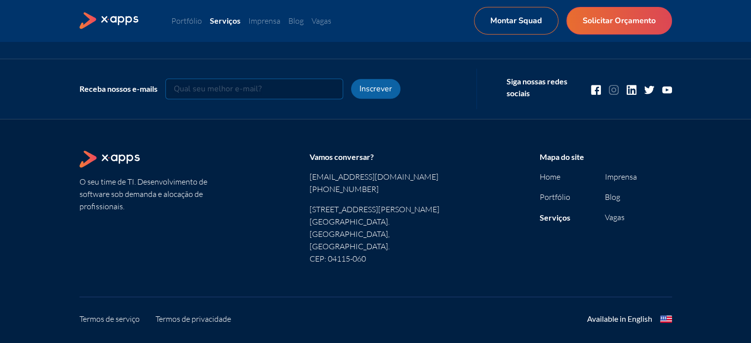
click at [616, 87] on icon at bounding box center [614, 90] width 10 height 10
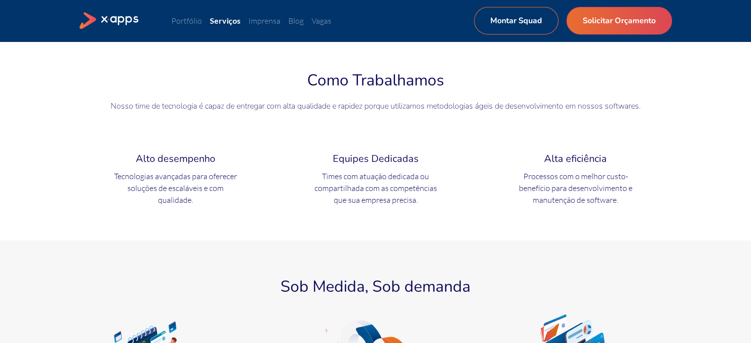
scroll to position [0, 0]
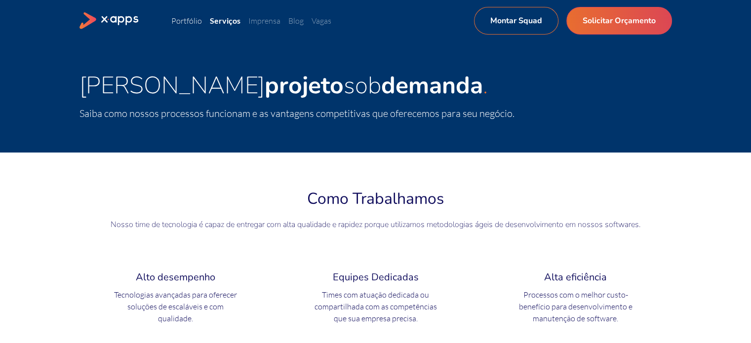
click at [193, 21] on link "Portfólio" at bounding box center [186, 21] width 31 height 10
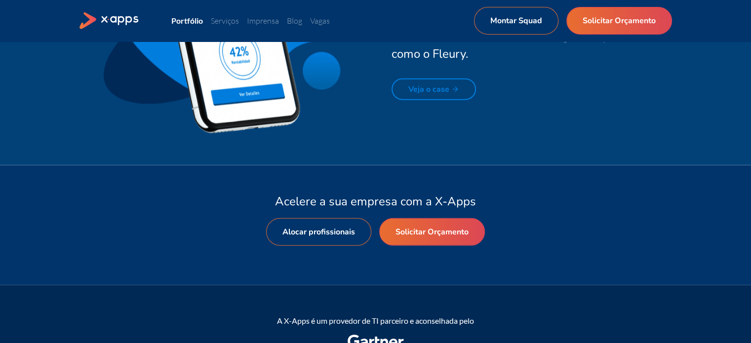
scroll to position [2628, 0]
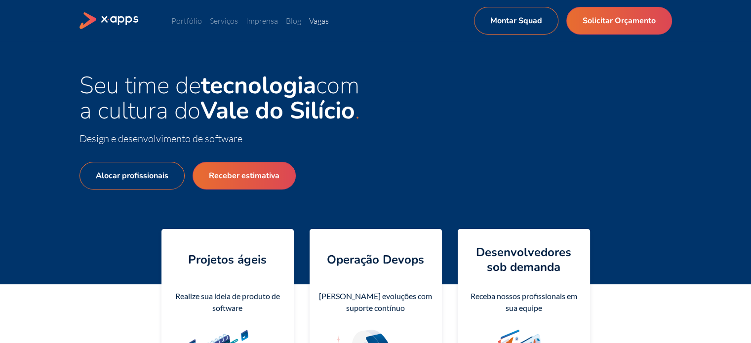
click at [312, 19] on link "Vagas" at bounding box center [319, 21] width 20 height 10
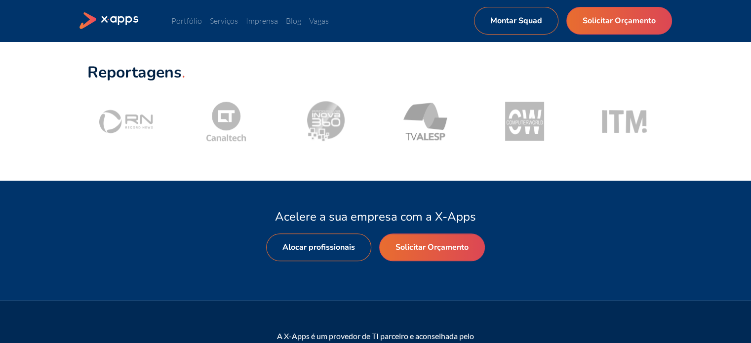
scroll to position [1326, 0]
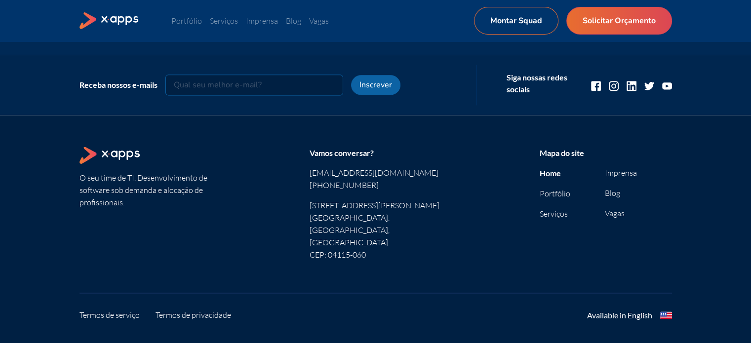
click at [338, 249] on p "CEP: 04115-060" at bounding box center [375, 255] width 132 height 12
click at [173, 195] on section "O seu time de TI. Desenvolvimento de software sob demanda e alocação de profiss…" at bounding box center [145, 204] width 132 height 114
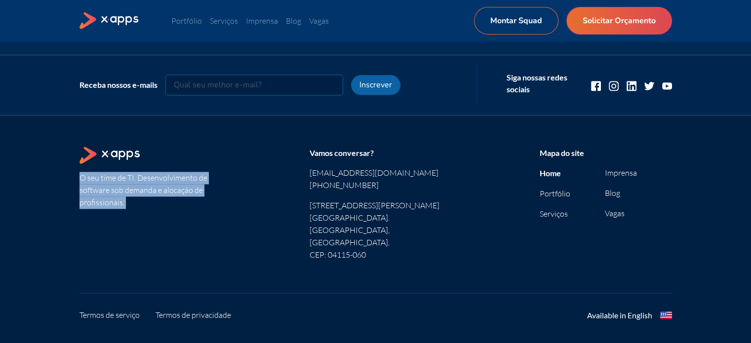
click at [173, 195] on section "O seu time de TI. Desenvolvimento de software sob demanda e alocação de profiss…" at bounding box center [145, 204] width 132 height 114
click at [177, 190] on section "O seu time de TI. Desenvolvimento de software sob demanda e alocação de profiss…" at bounding box center [145, 204] width 132 height 114
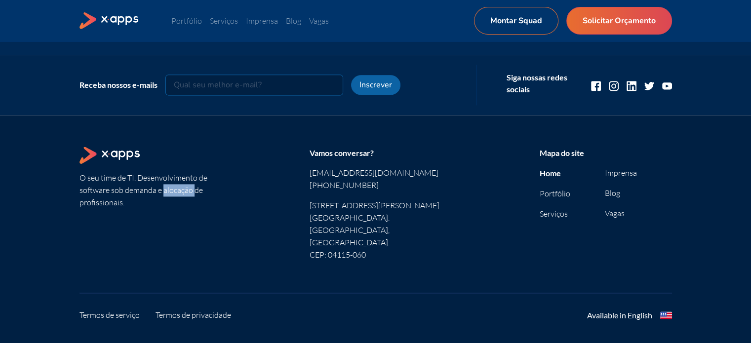
click at [177, 190] on section "O seu time de TI. Desenvolvimento de software sob demanda e alocação de profiss…" at bounding box center [145, 204] width 132 height 114
click at [178, 188] on section "O seu time de TI. Desenvolvimento de software sob demanda e alocação de profiss…" at bounding box center [145, 204] width 132 height 114
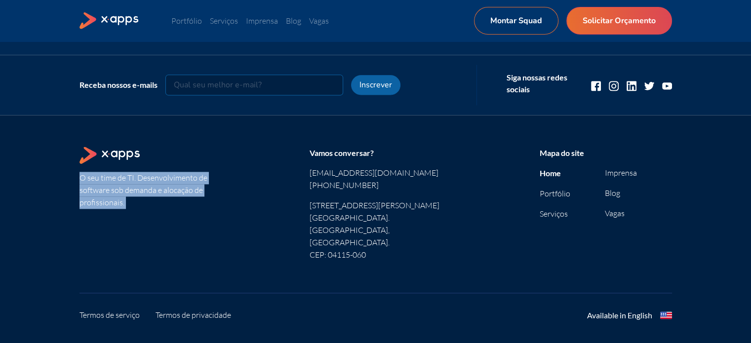
click at [178, 188] on section "O seu time de TI. Desenvolvimento de software sob demanda e alocação de profiss…" at bounding box center [145, 204] width 132 height 114
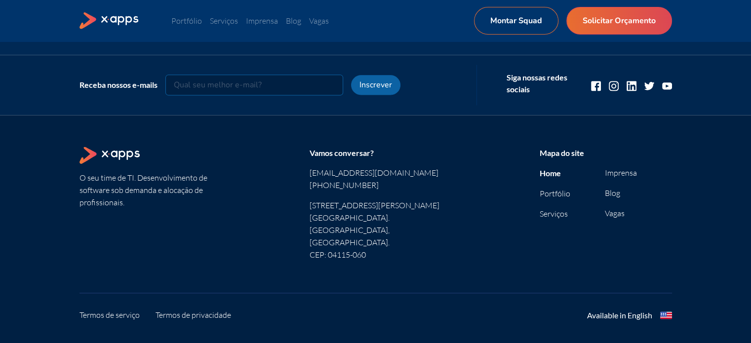
click at [326, 196] on address "Vamos conversar? [EMAIL_ADDRESS][DOMAIN_NAME] [PHONE_NUMBER] [STREET_ADDRESS][P…" at bounding box center [375, 204] width 132 height 114
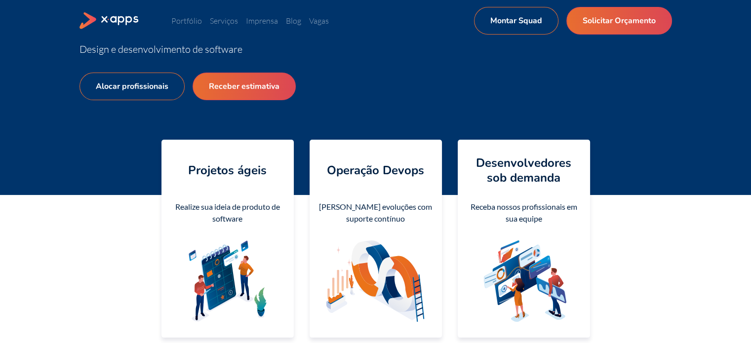
scroll to position [0, 0]
